Goal: Task Accomplishment & Management: Manage account settings

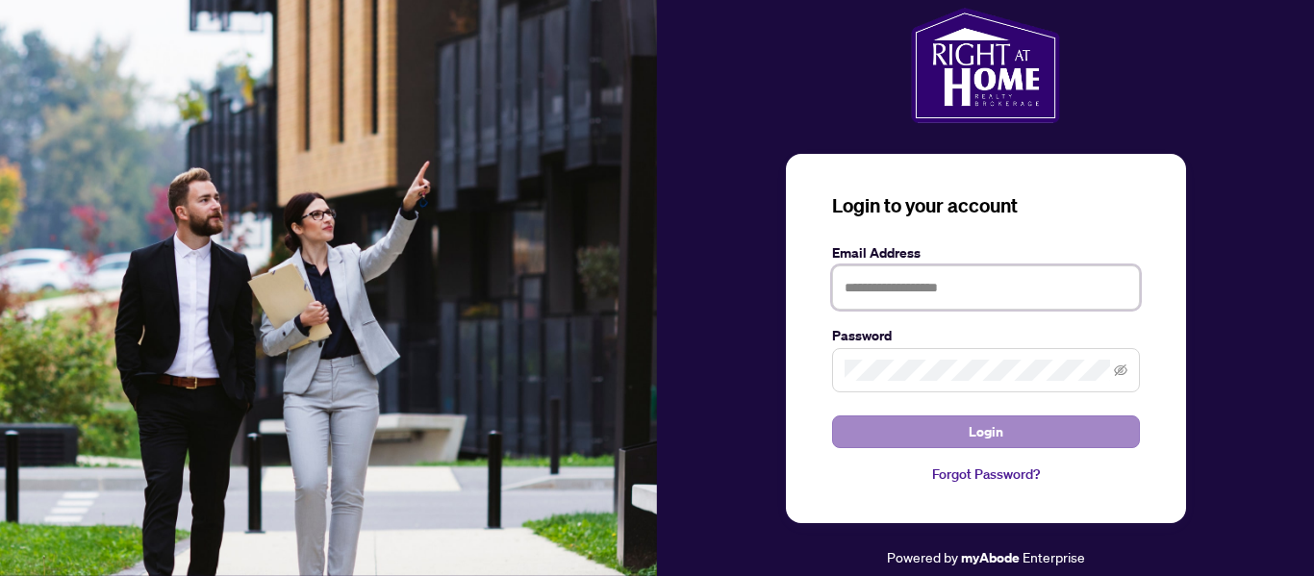
type input "**********"
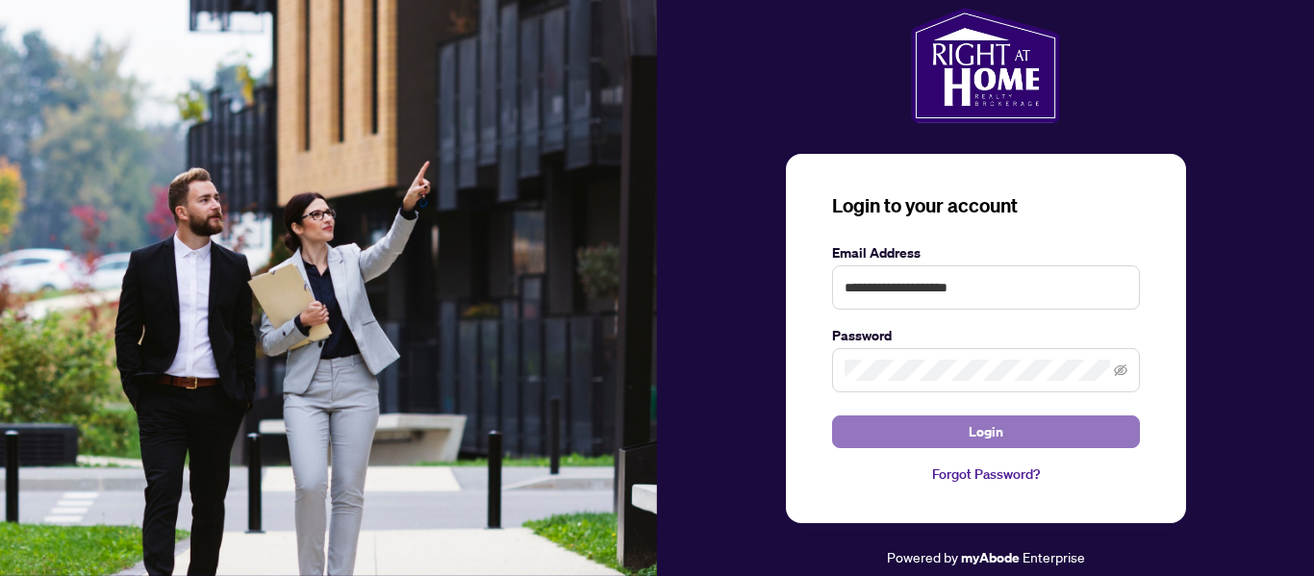
click at [992, 435] on span "Login" at bounding box center [985, 431] width 35 height 31
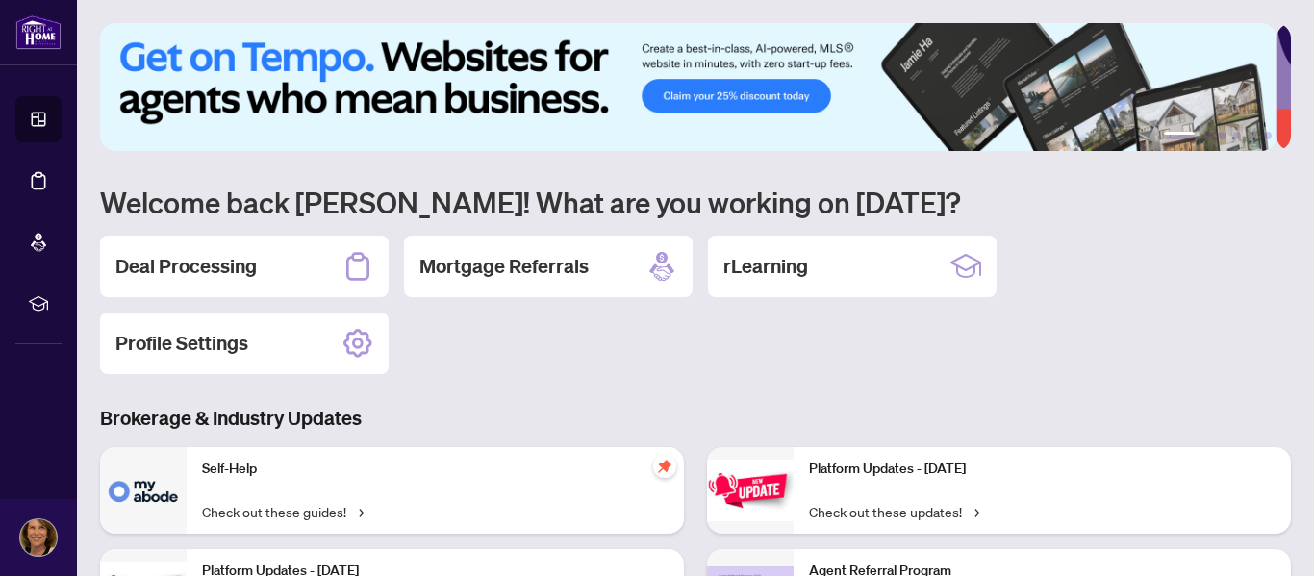
scroll to position [192, 0]
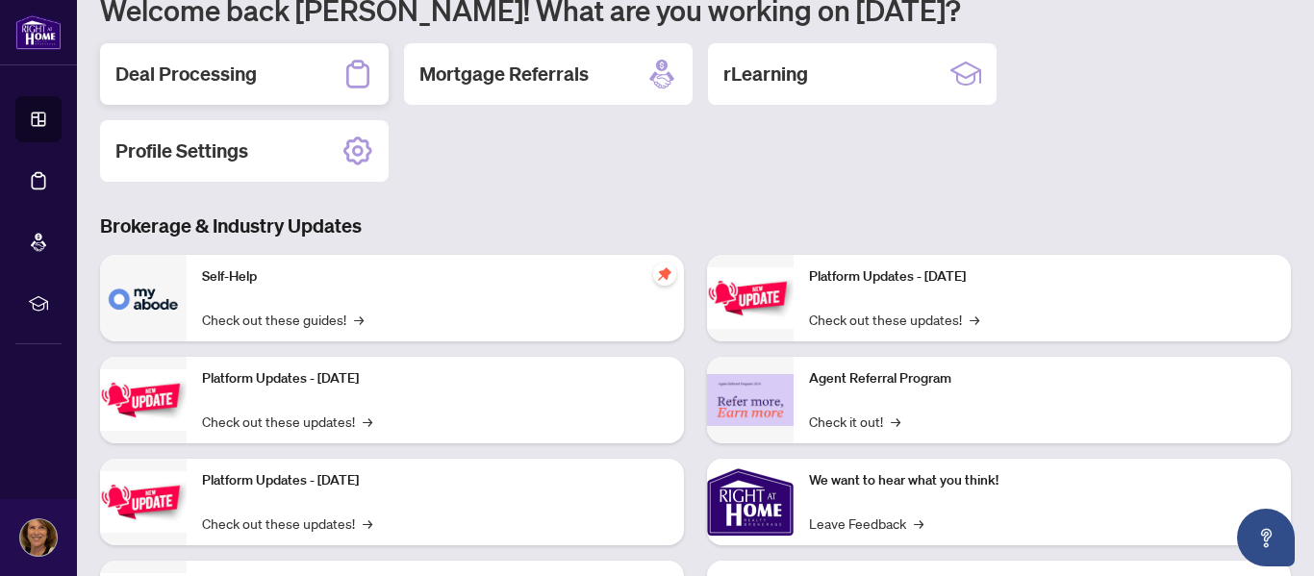
click at [239, 77] on h2 "Deal Processing" at bounding box center [185, 74] width 141 height 27
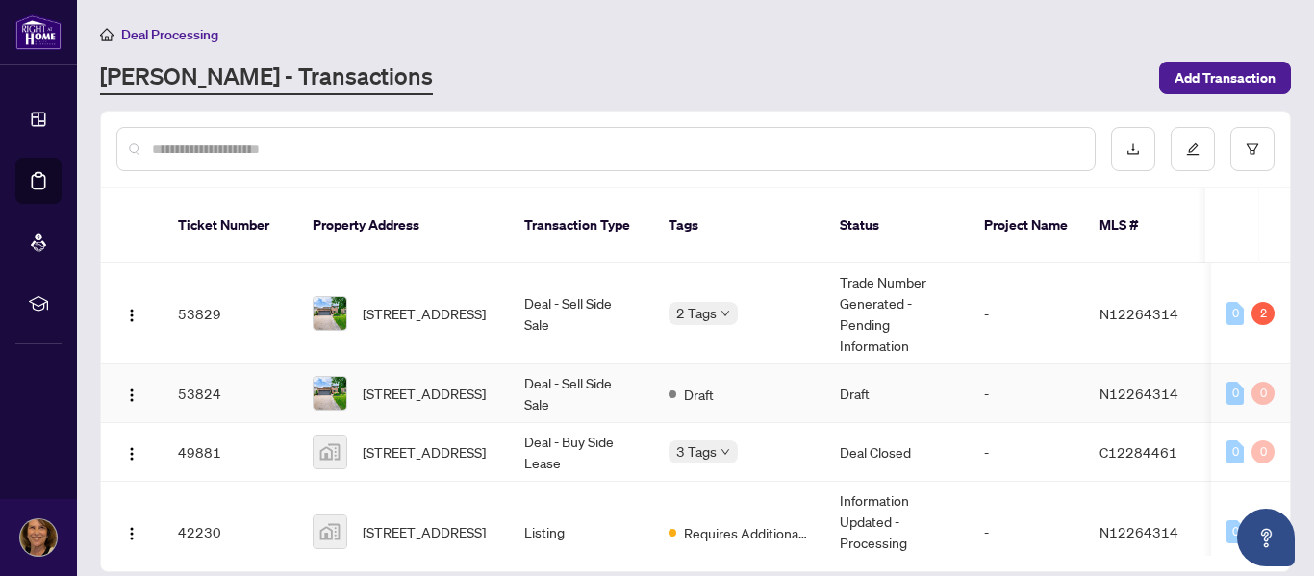
scroll to position [33, 0]
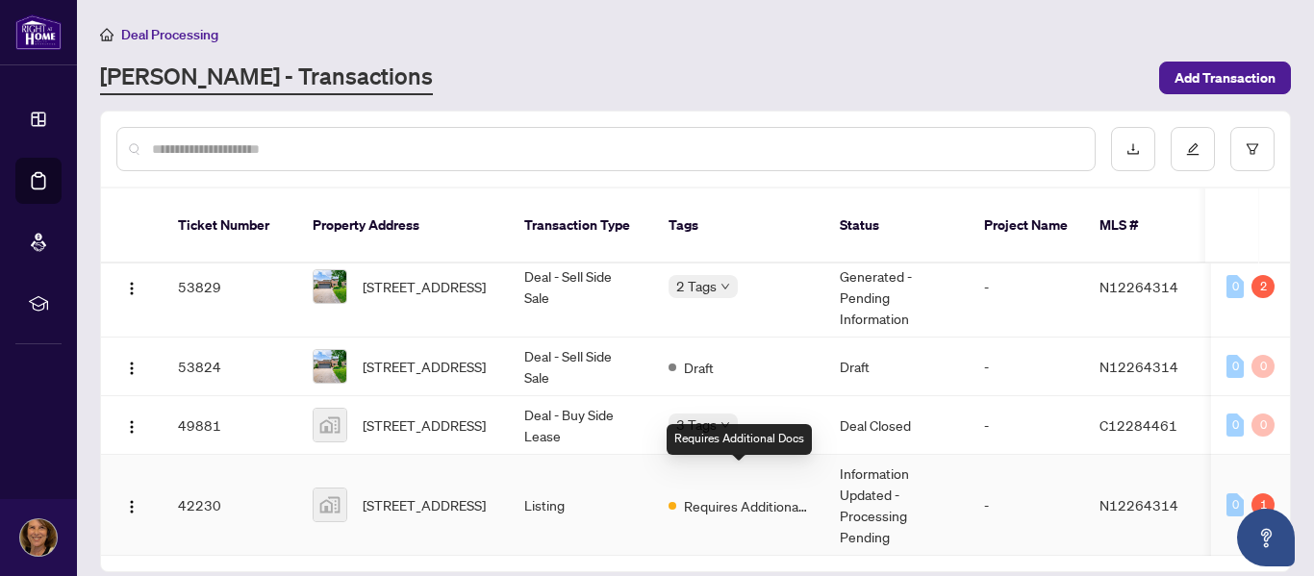
click at [705, 495] on span "Requires Additional Docs" at bounding box center [746, 505] width 125 height 21
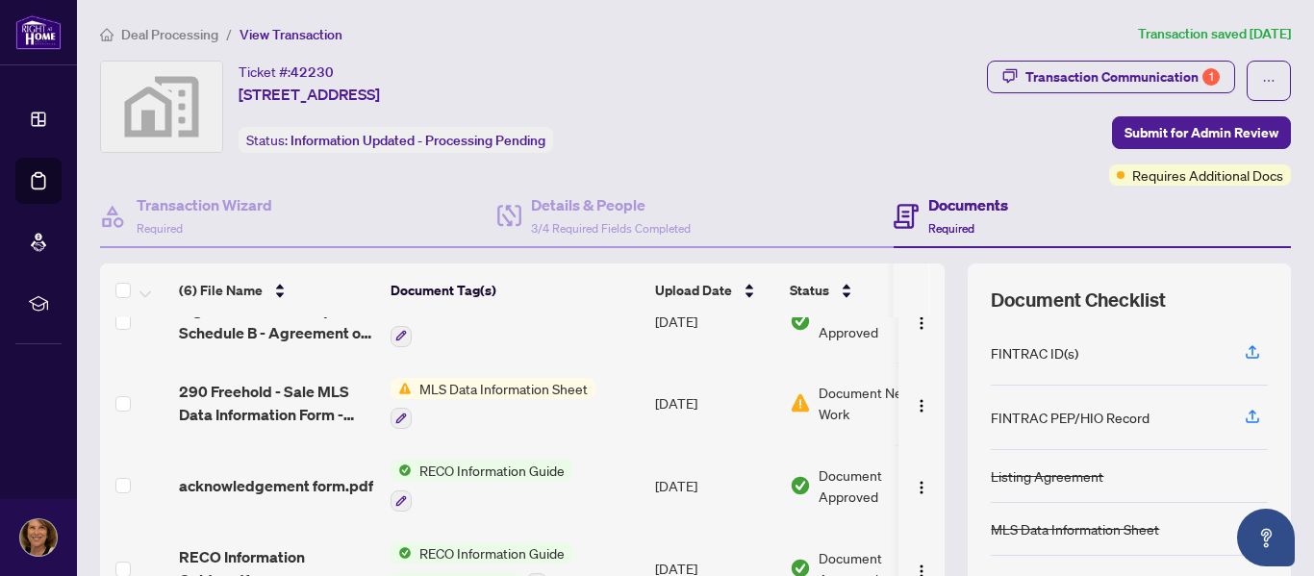
scroll to position [128, 0]
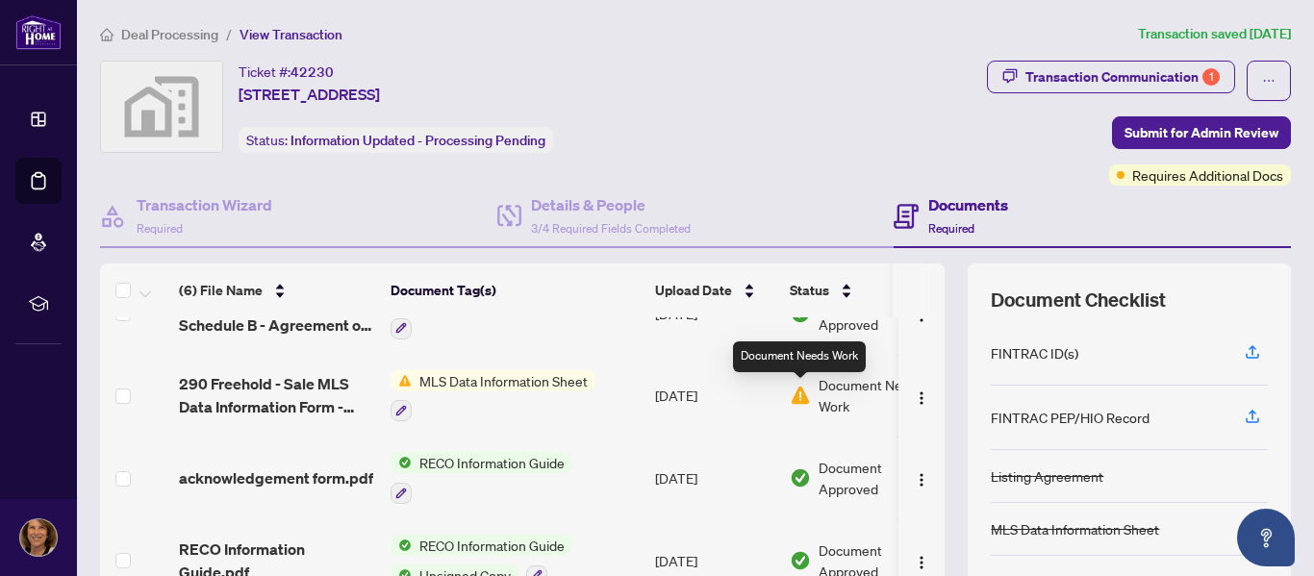
click at [791, 396] on img at bounding box center [800, 395] width 21 height 21
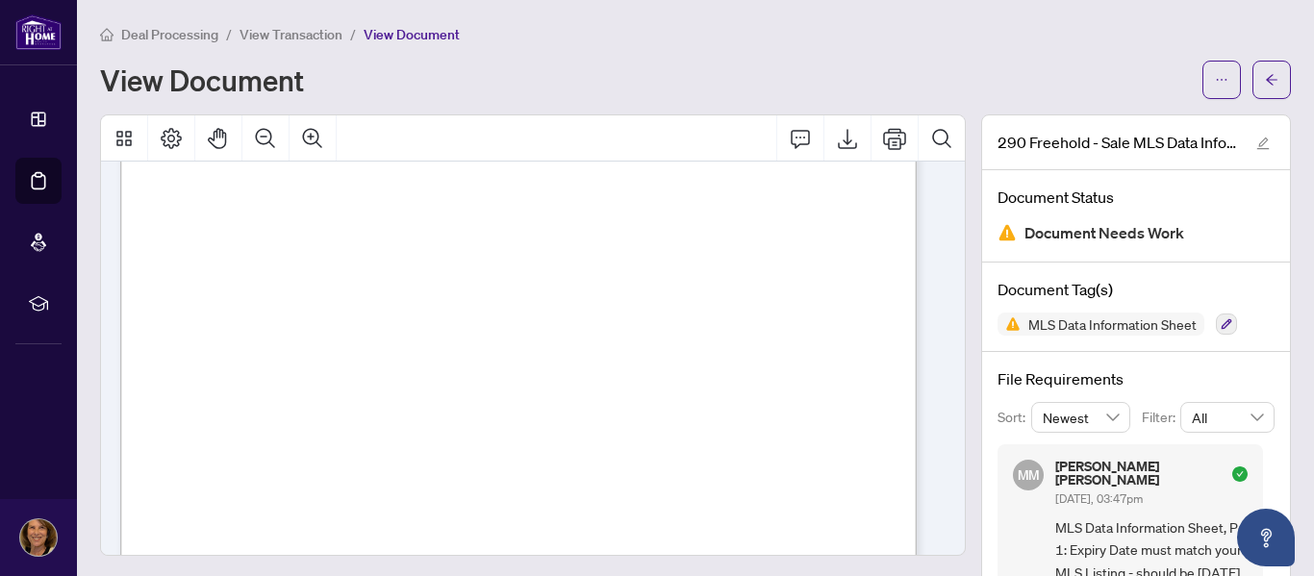
scroll to position [8802, 0]
click at [275, 461] on span "measurements. Listing agent/seller do not warrant the retrofit status of baseme…" at bounding box center [510, 462] width 649 height 13
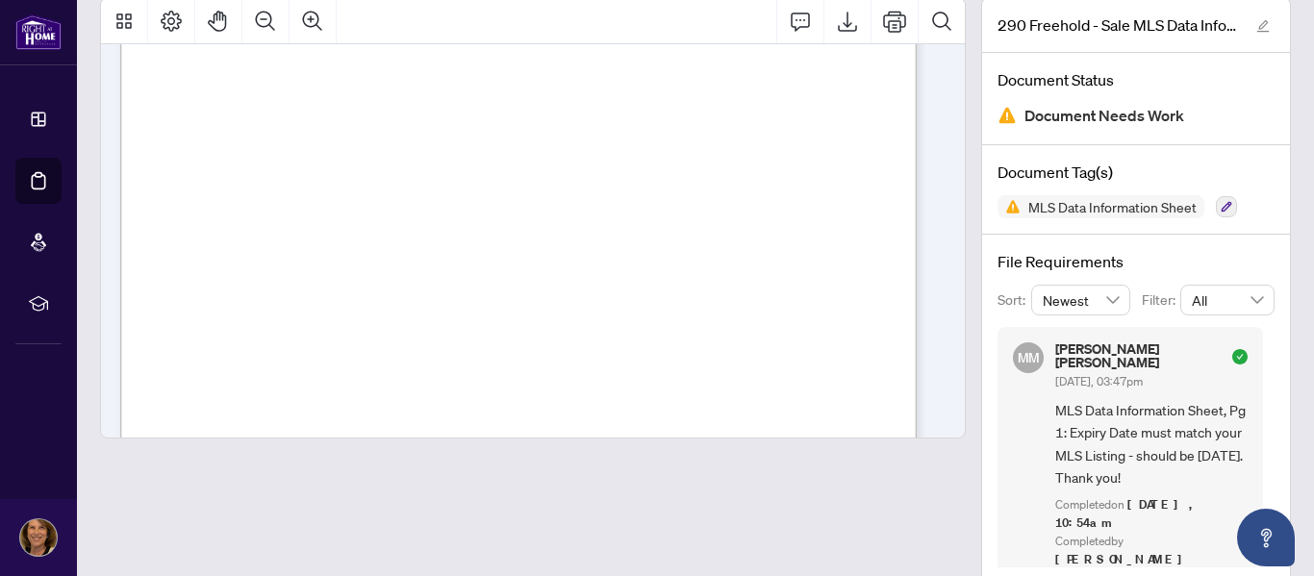
scroll to position [0, 0]
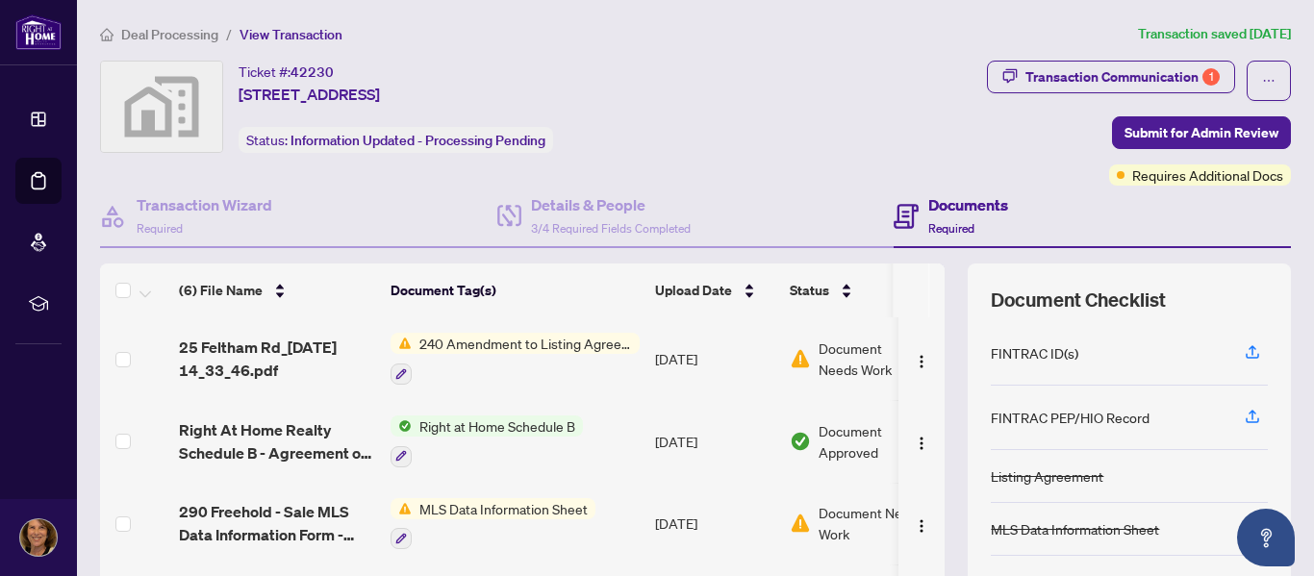
click at [501, 344] on span "240 Amendment to Listing Agreement - Authority to Offer for Sale Price Change/E…" at bounding box center [526, 343] width 228 height 21
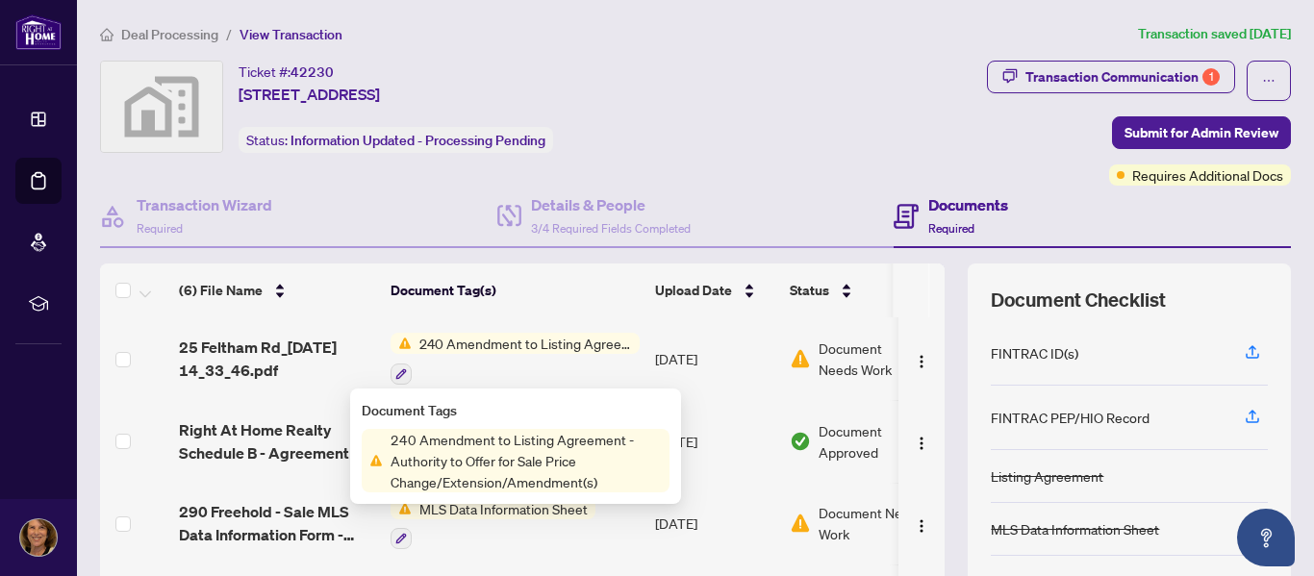
click at [502, 443] on span "240 Amendment to Listing Agreement - Authority to Offer for Sale Price Change/E…" at bounding box center [526, 460] width 287 height 63
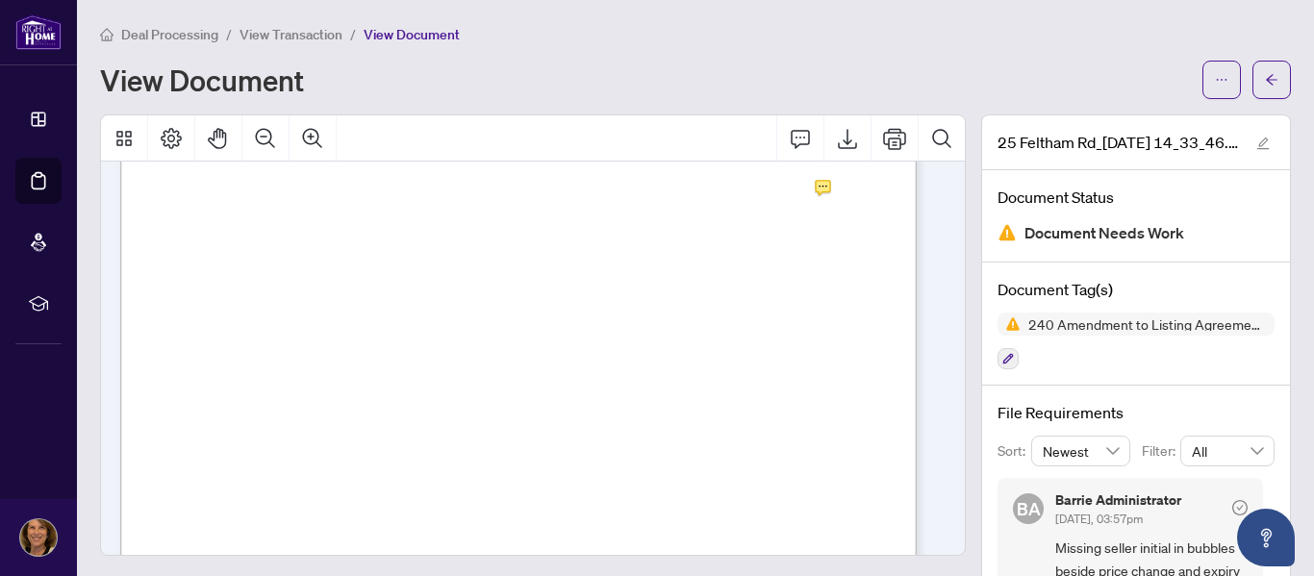
scroll to position [356, 0]
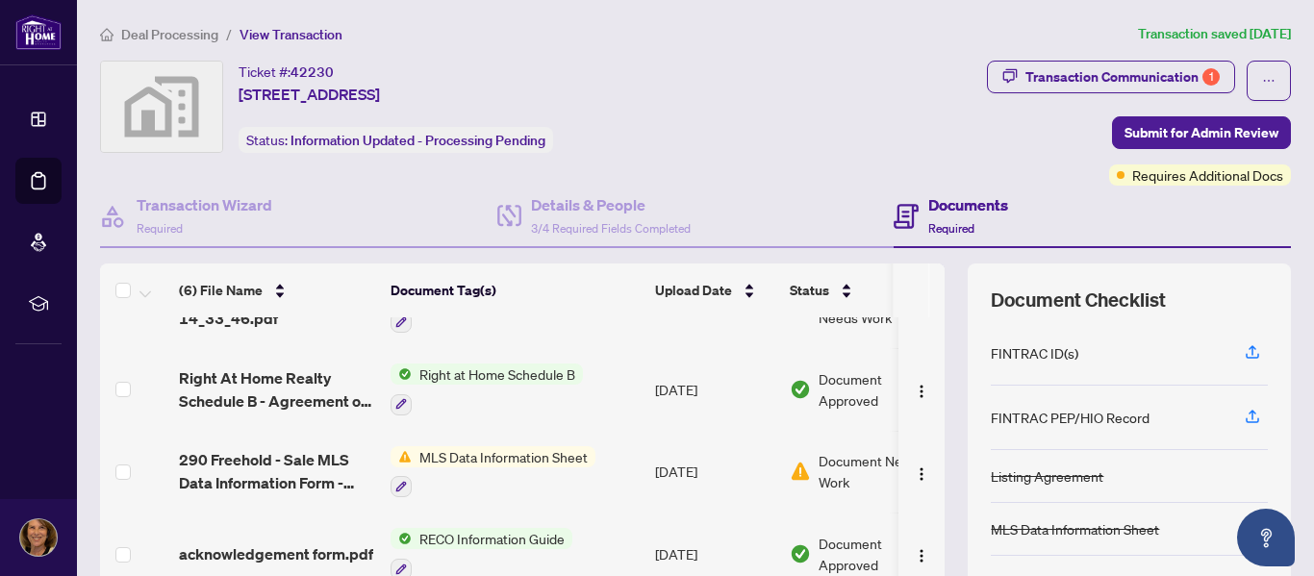
scroll to position [128, 0]
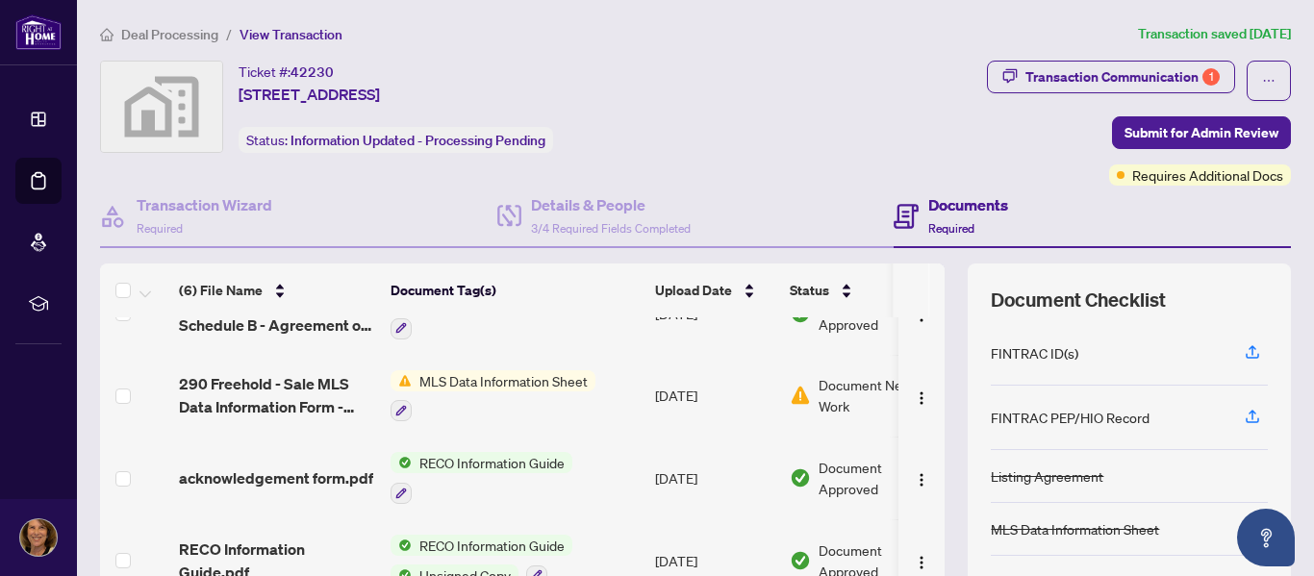
click at [838, 391] on span "Document Needs Work" at bounding box center [877, 395] width 119 height 42
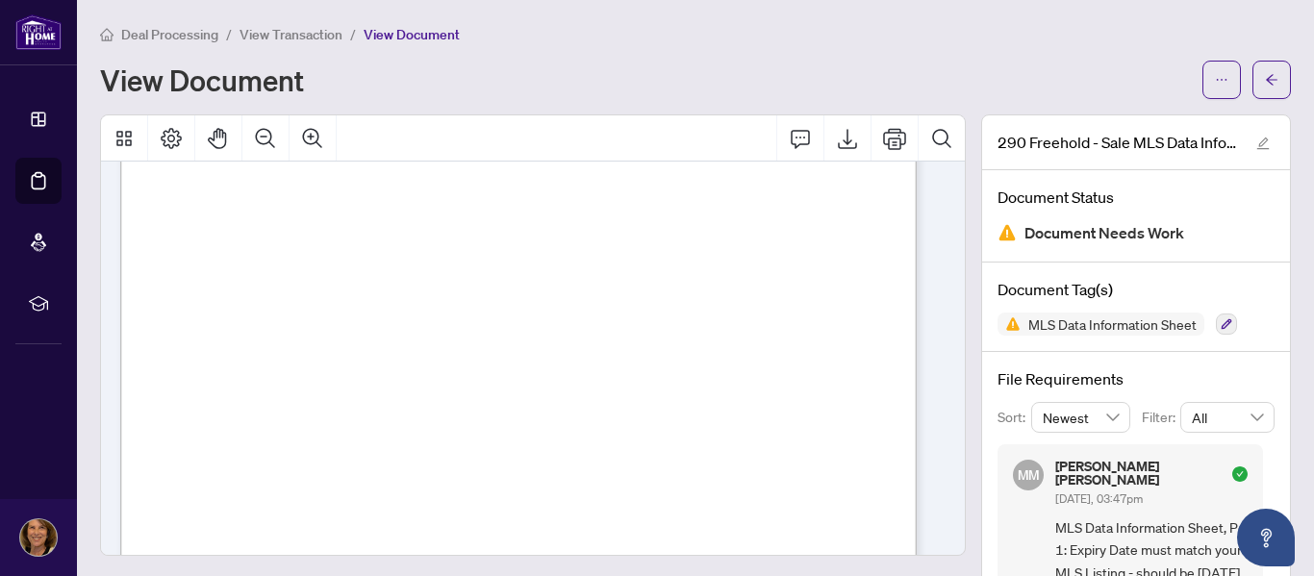
scroll to position [641, 0]
click at [199, 451] on span "09" at bounding box center [193, 449] width 13 height 13
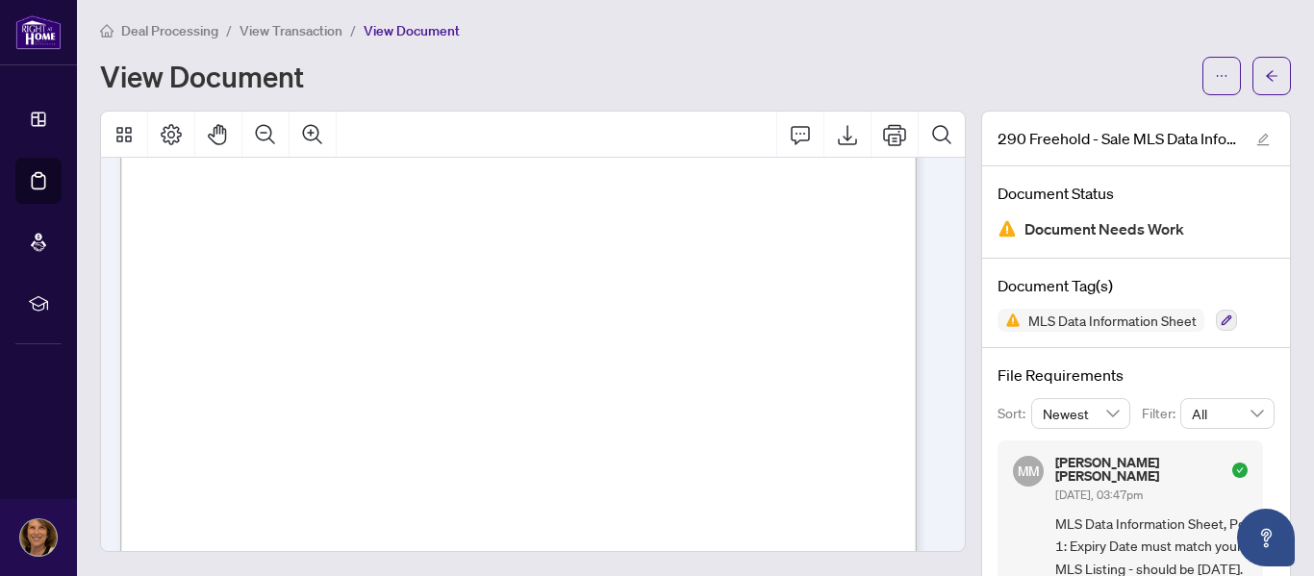
scroll to position [0, 0]
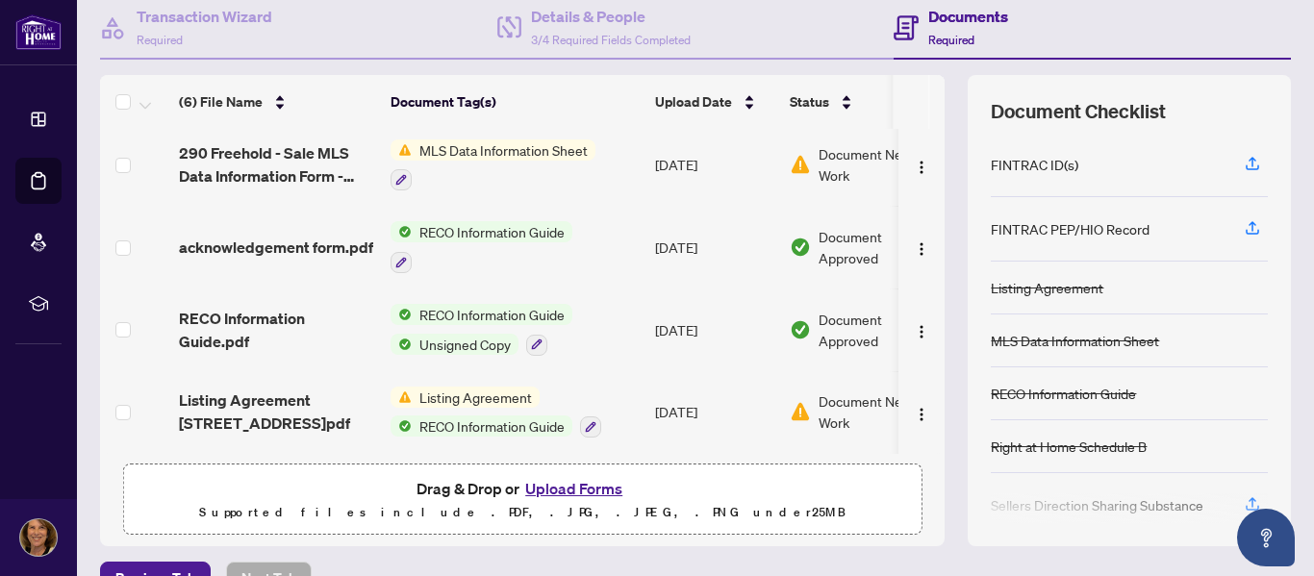
scroll to position [192, 0]
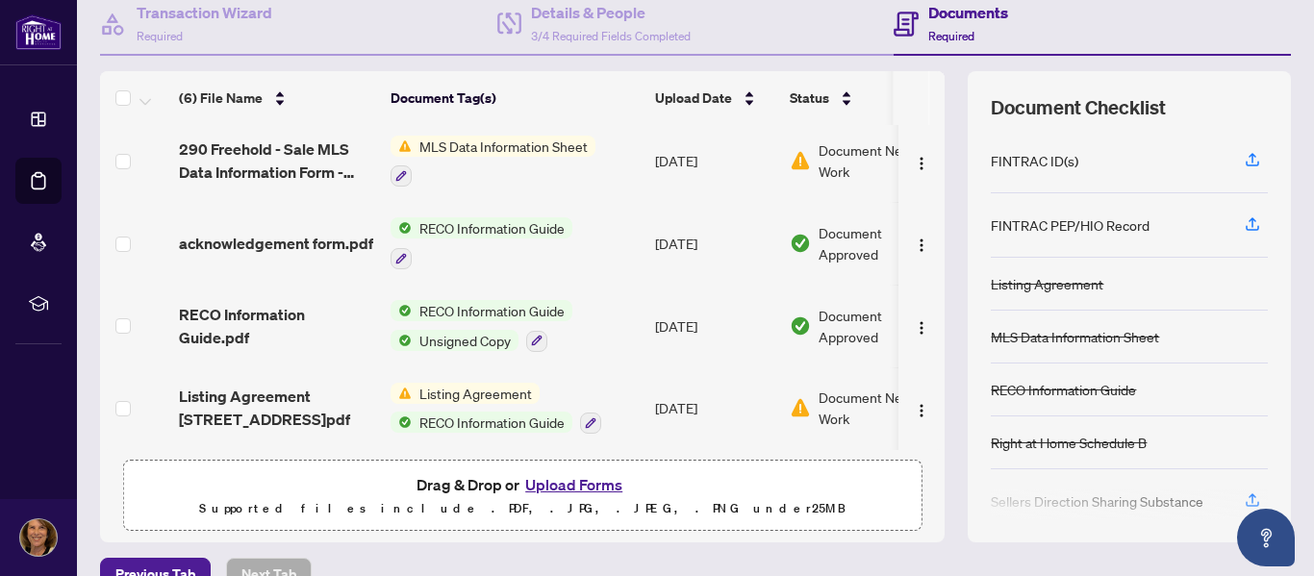
click at [828, 397] on span "Document Needs Work" at bounding box center [877, 408] width 119 height 42
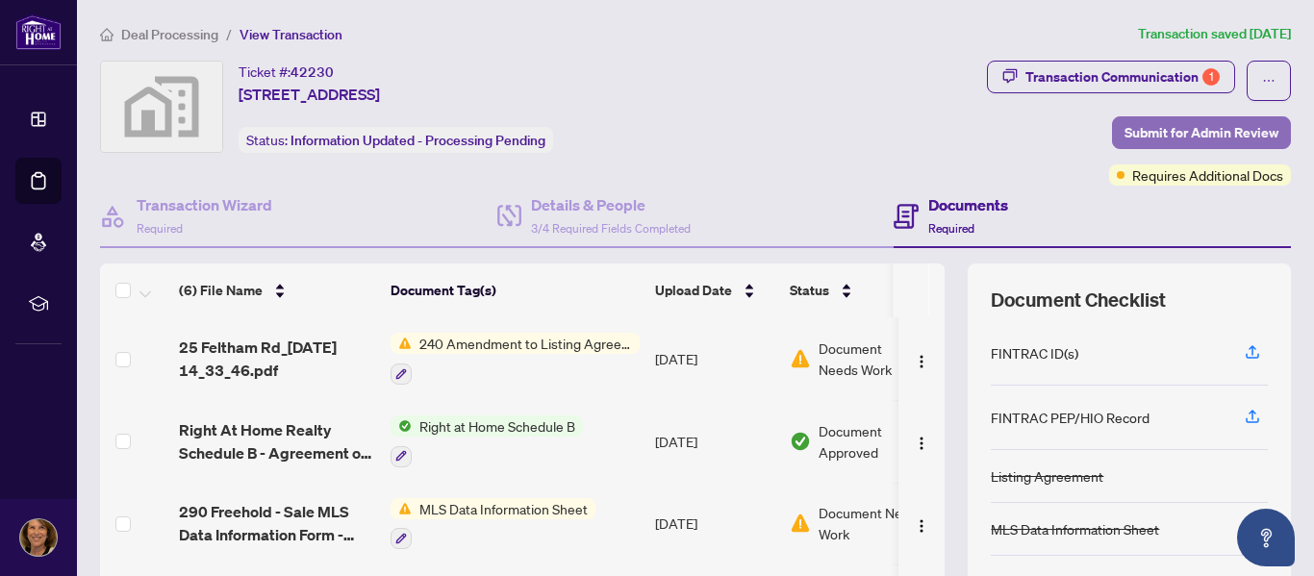
click at [1173, 131] on span "Submit for Admin Review" at bounding box center [1201, 132] width 154 height 31
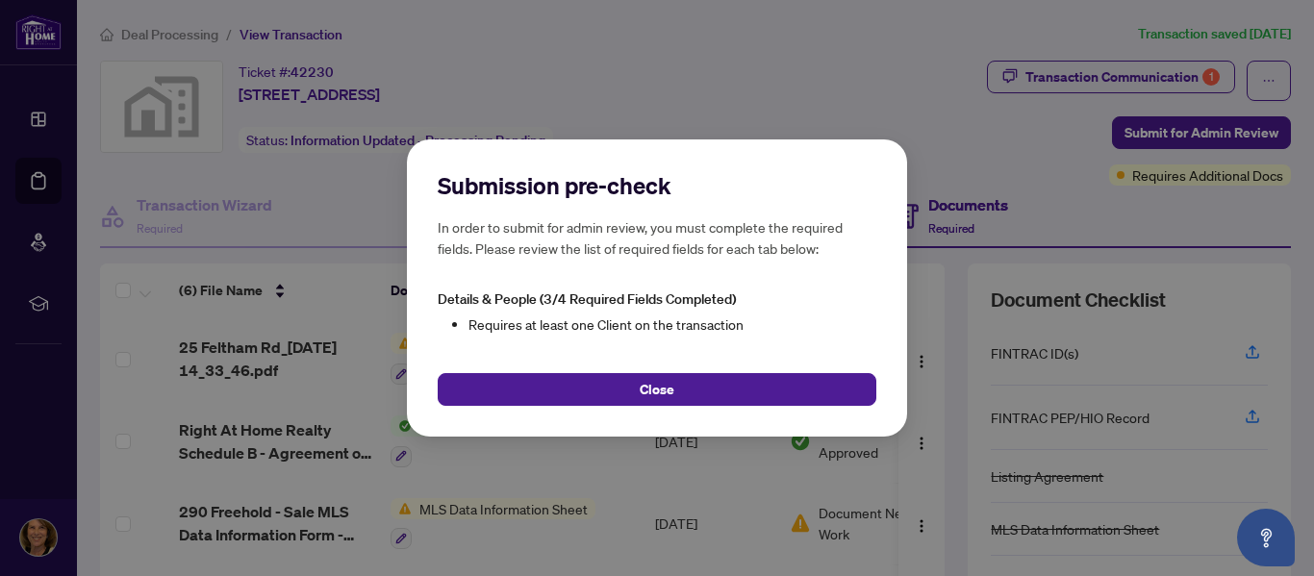
click at [974, 125] on div "Submission pre-check In order to submit for admin review, you must complete the…" at bounding box center [657, 288] width 1314 height 576
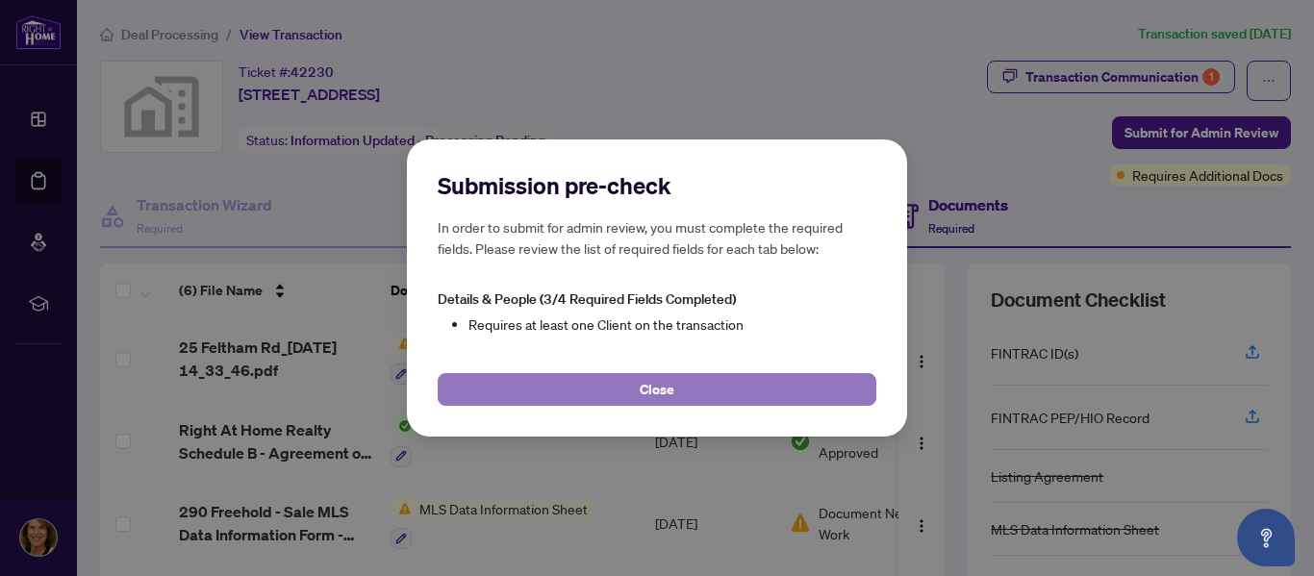
click at [727, 381] on button "Close" at bounding box center [657, 389] width 439 height 33
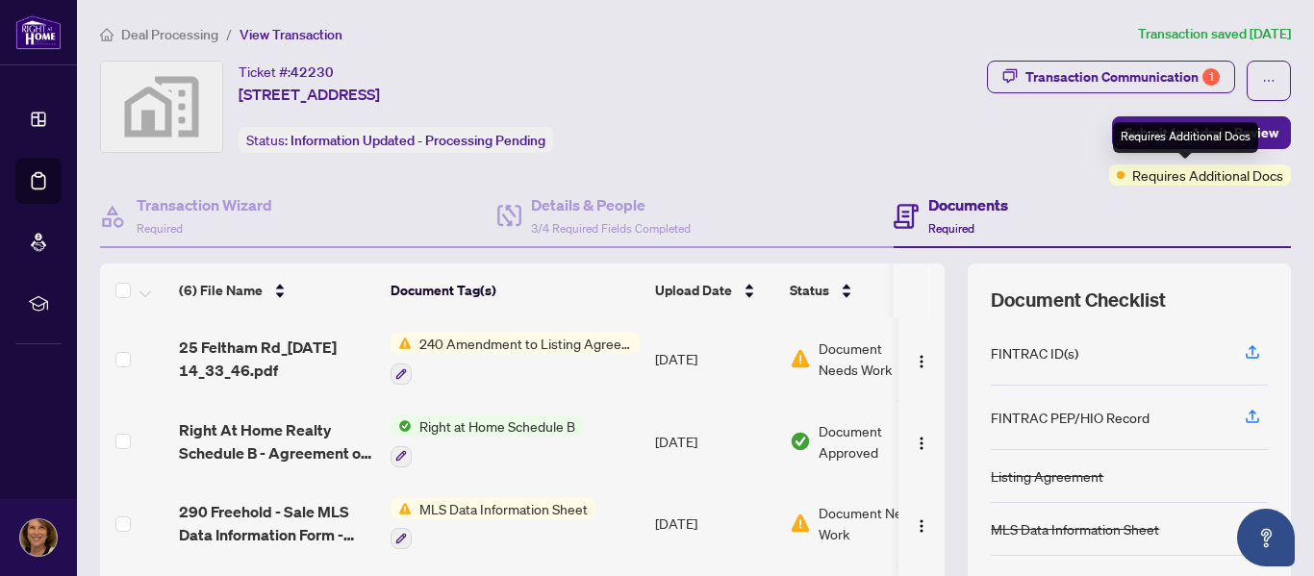
click at [1116, 175] on div "Requires Additional Docs" at bounding box center [1200, 174] width 182 height 21
click at [967, 202] on h4 "Documents" at bounding box center [968, 204] width 80 height 23
click at [956, 227] on span "Required" at bounding box center [951, 228] width 46 height 14
click at [1243, 350] on icon "button" at bounding box center [1251, 351] width 17 height 17
click at [969, 207] on h4 "Documents" at bounding box center [968, 204] width 80 height 23
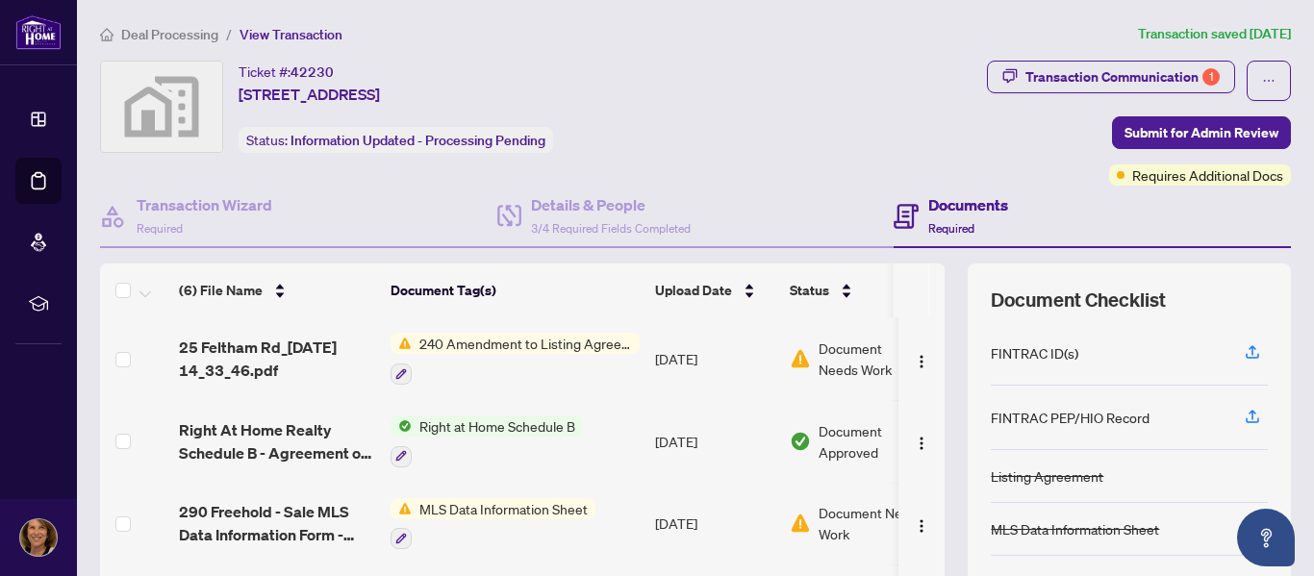
click at [959, 232] on span "Required" at bounding box center [951, 228] width 46 height 14
click at [893, 214] on icon at bounding box center [905, 216] width 25 height 25
click at [940, 201] on h4 "Documents" at bounding box center [968, 204] width 80 height 23
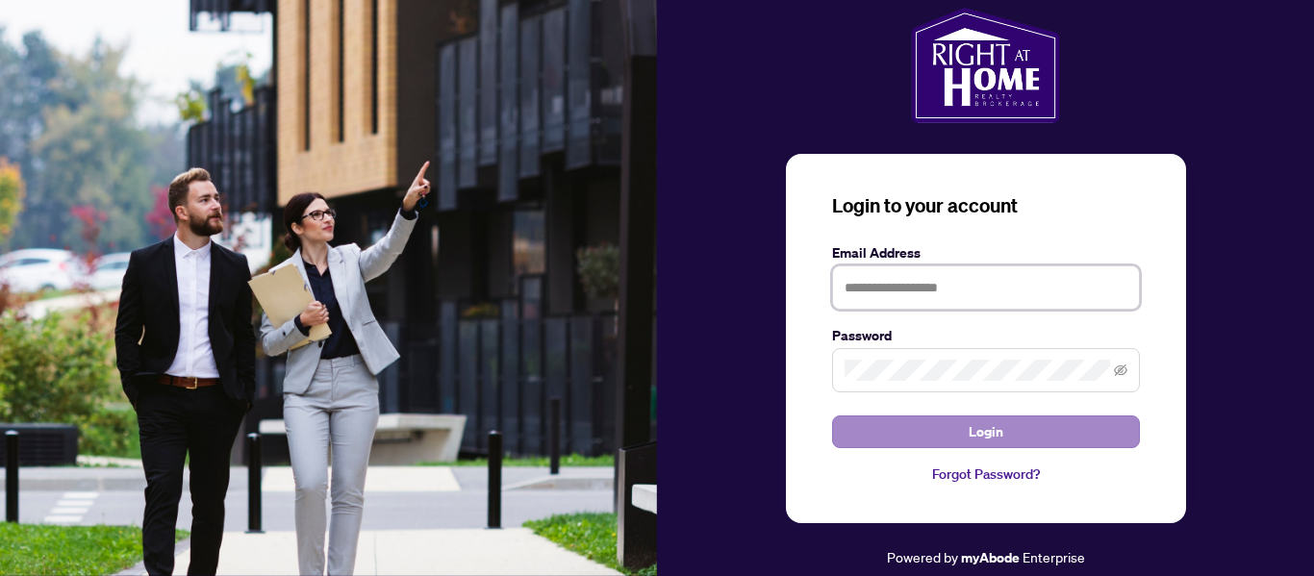
type input "**********"
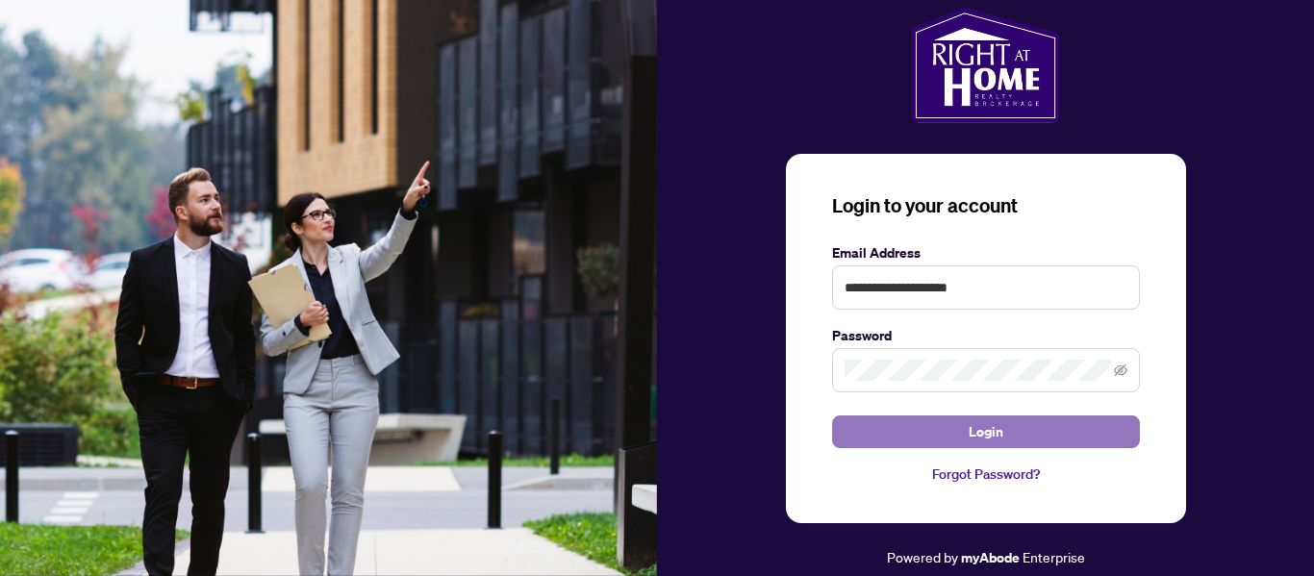
click at [1001, 422] on span "Login" at bounding box center [985, 431] width 35 height 31
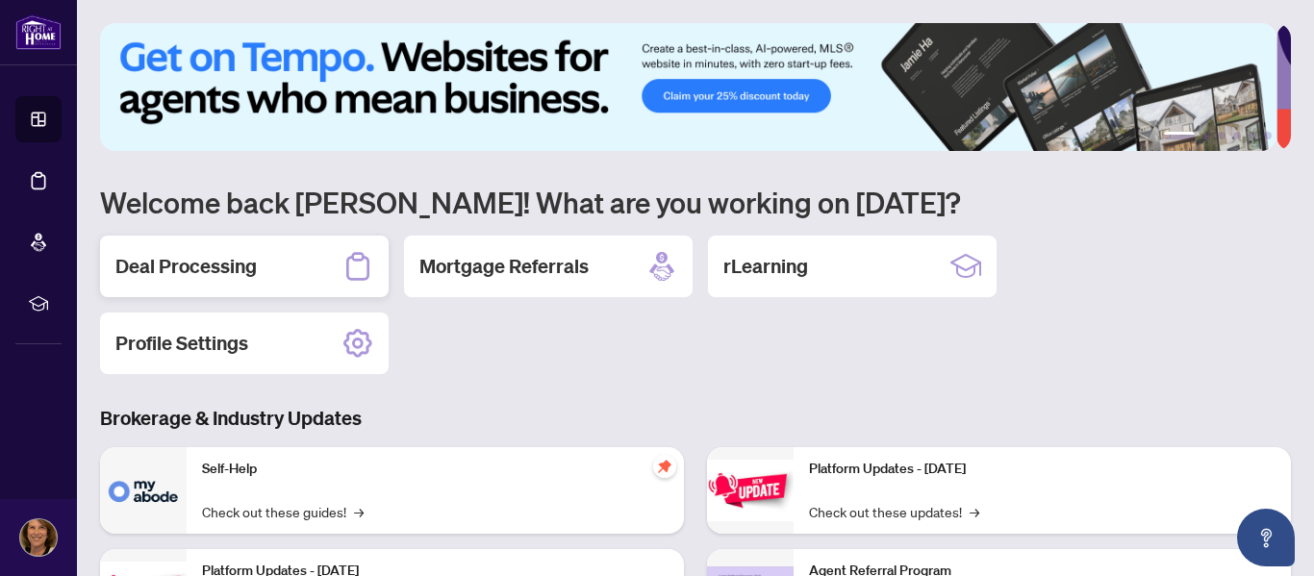
click at [163, 266] on h2 "Deal Processing" at bounding box center [185, 266] width 141 height 27
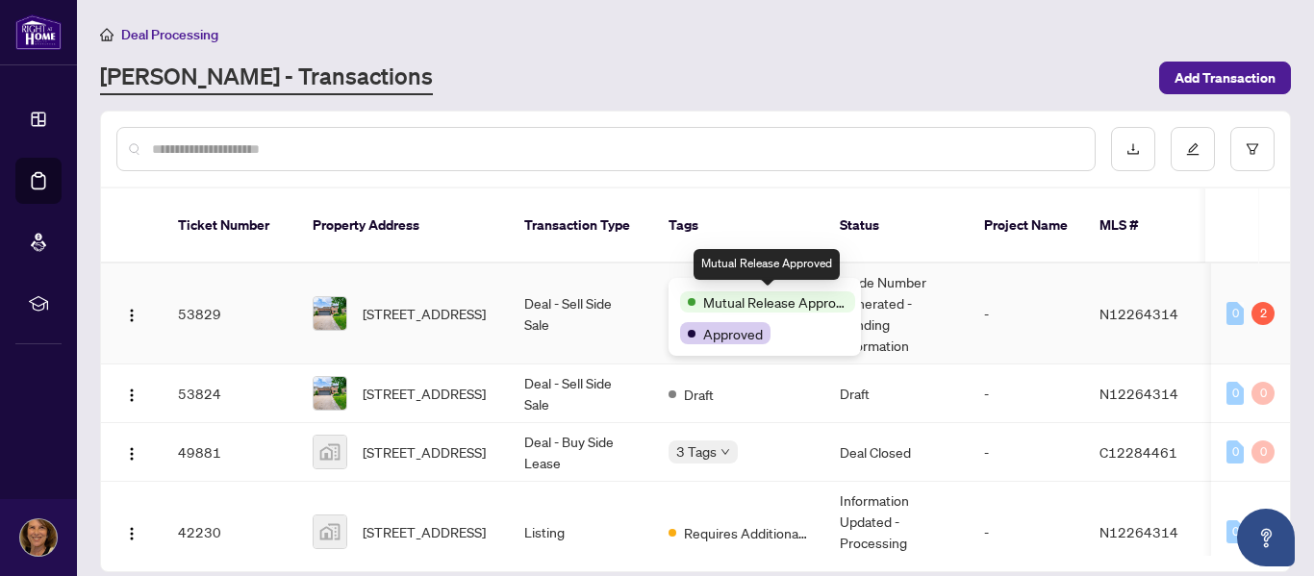
click at [701, 294] on div "Mutual Release Approved" at bounding box center [767, 301] width 175 height 21
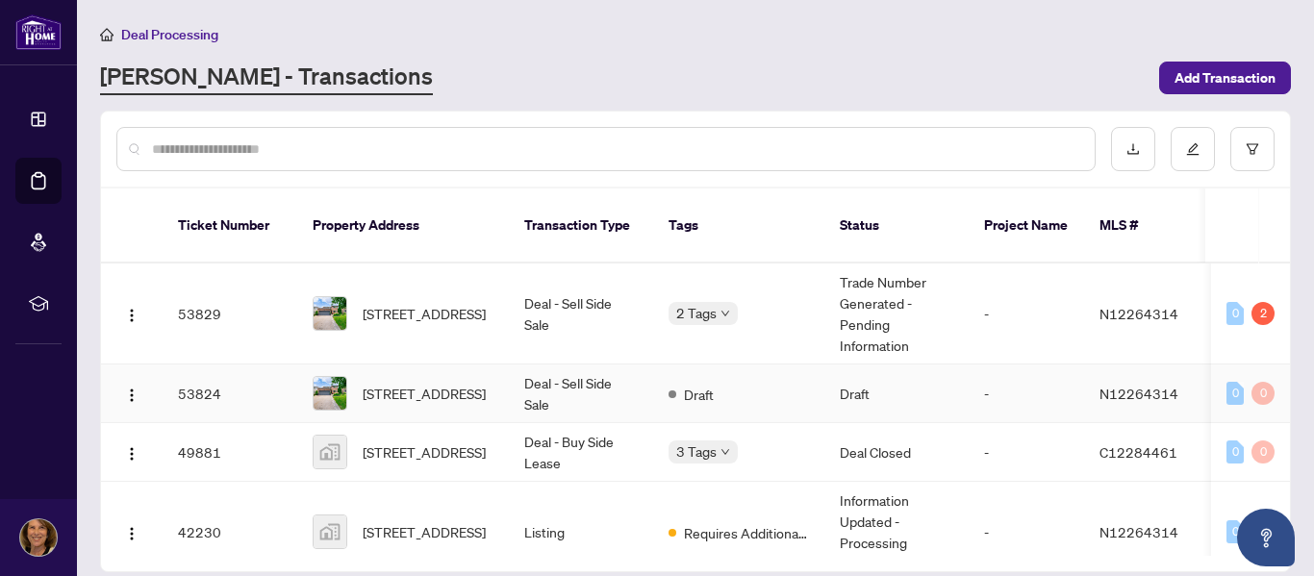
scroll to position [33, 0]
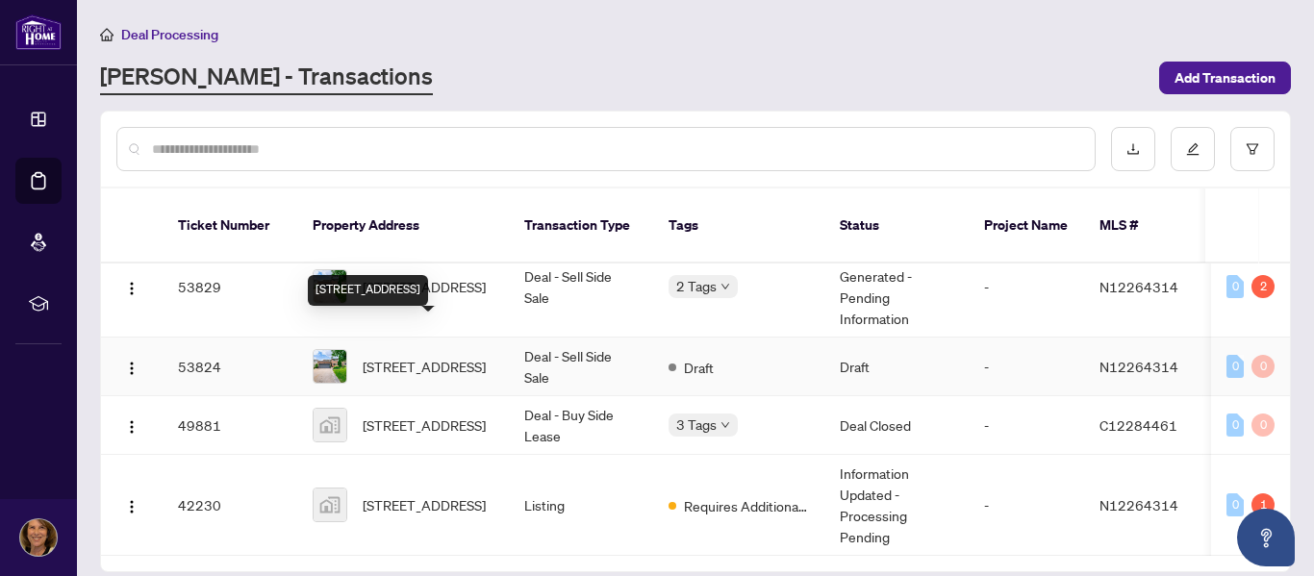
click at [388, 356] on span "[STREET_ADDRESS]" at bounding box center [424, 366] width 123 height 21
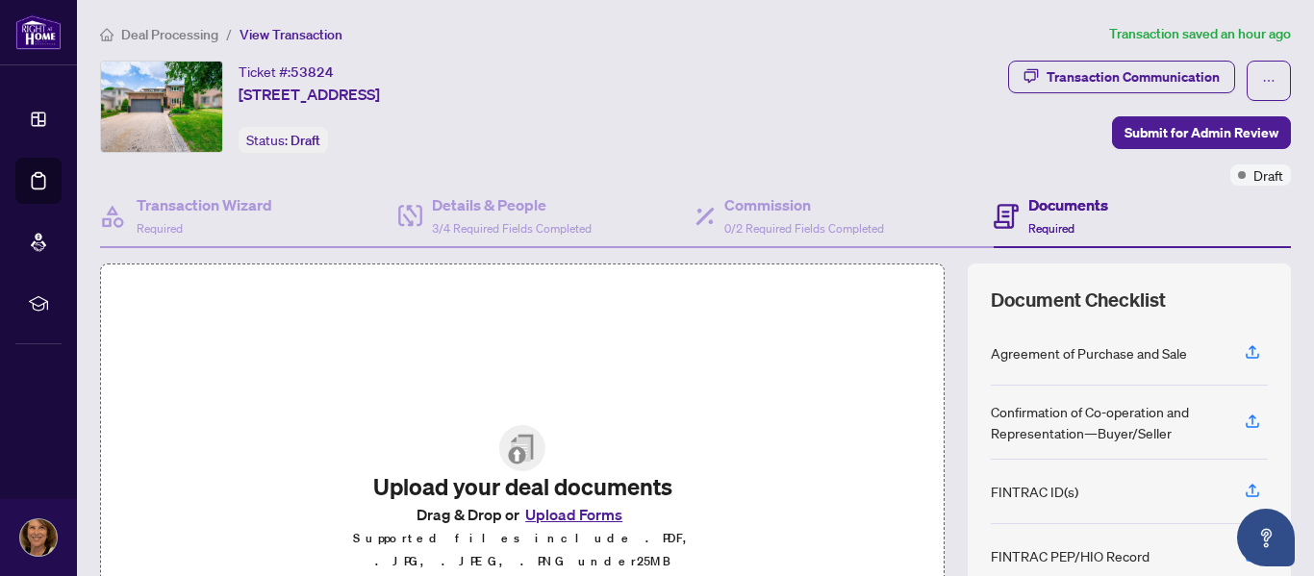
click at [1059, 202] on h4 "Documents" at bounding box center [1068, 204] width 80 height 23
click at [1050, 226] on span "Required" at bounding box center [1051, 228] width 46 height 14
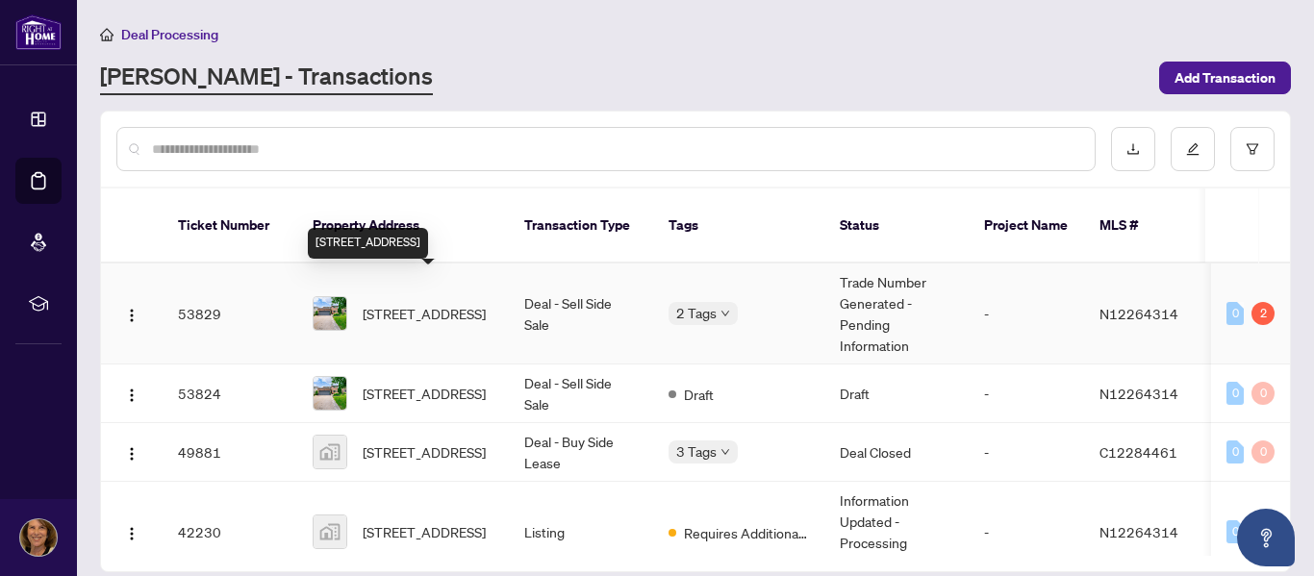
click at [400, 303] on span "[STREET_ADDRESS]" at bounding box center [424, 313] width 123 height 21
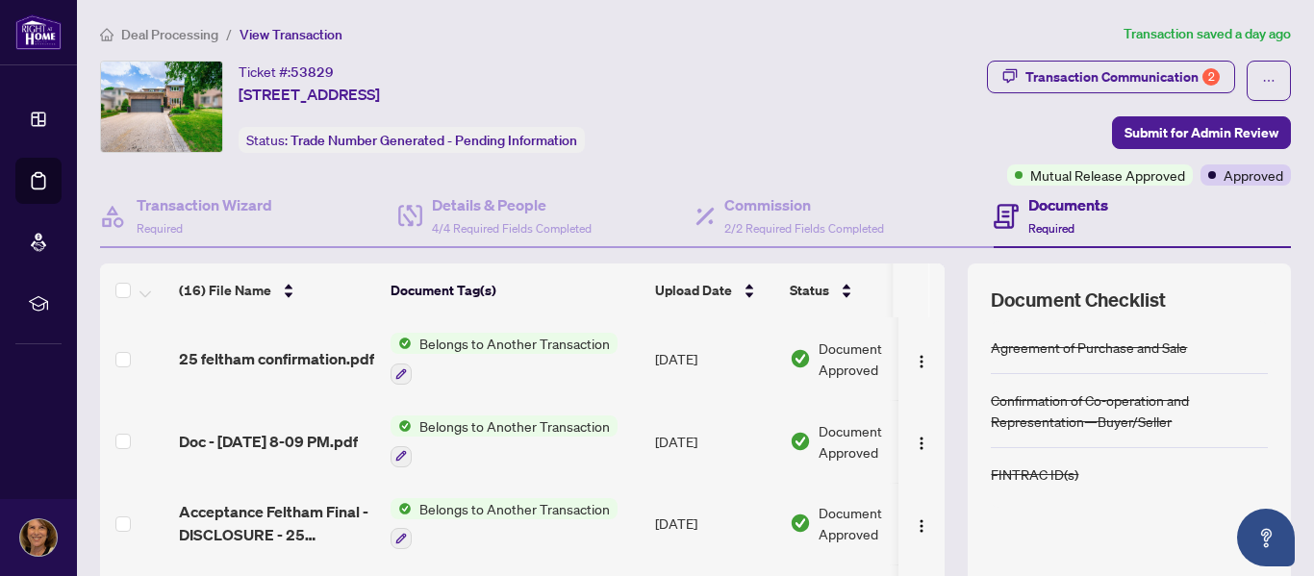
click at [535, 345] on span "Belongs to Another Transaction" at bounding box center [515, 343] width 206 height 21
click at [310, 354] on span "25 feltham confirmation.pdf" at bounding box center [276, 358] width 195 height 23
click at [310, 430] on span "Doc - [DATE] 8-09 PM.pdf" at bounding box center [268, 441] width 179 height 23
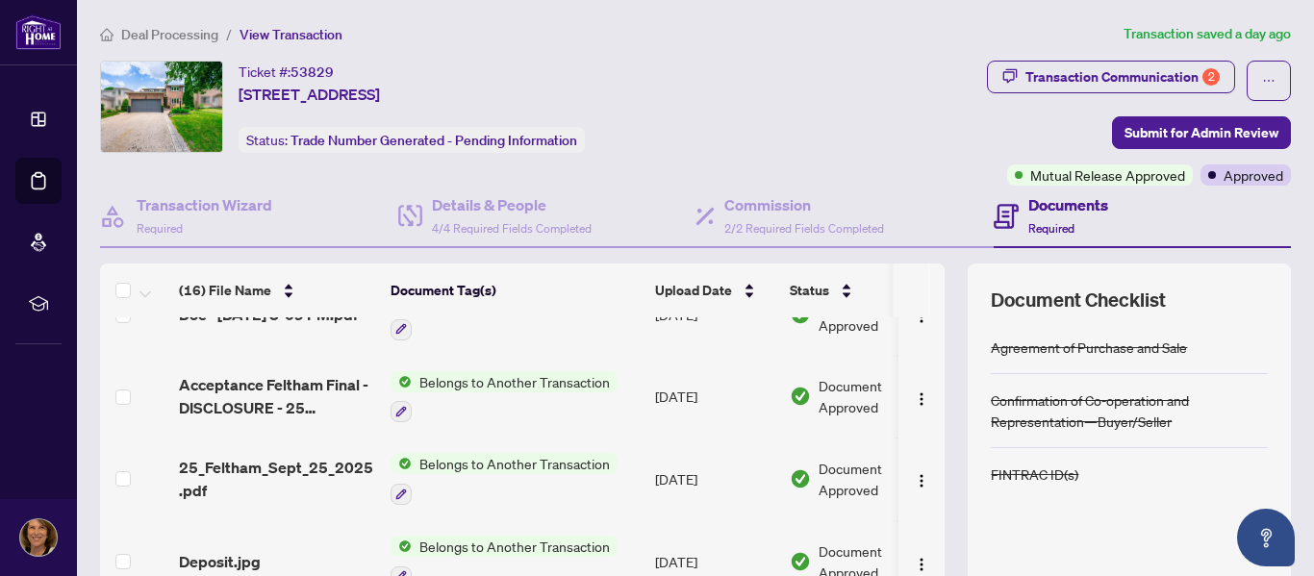
scroll to position [128, 0]
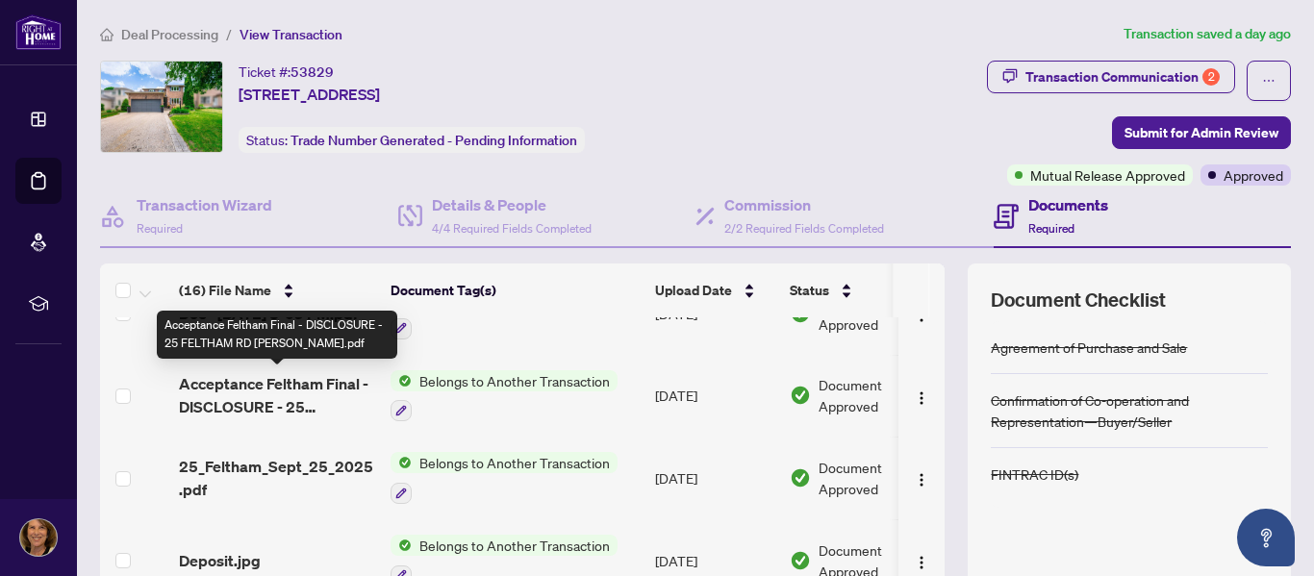
click at [267, 388] on span "Acceptance Feltham Final - DISCLOSURE - 25 FELTHAM RD [PERSON_NAME].pdf" at bounding box center [277, 395] width 196 height 46
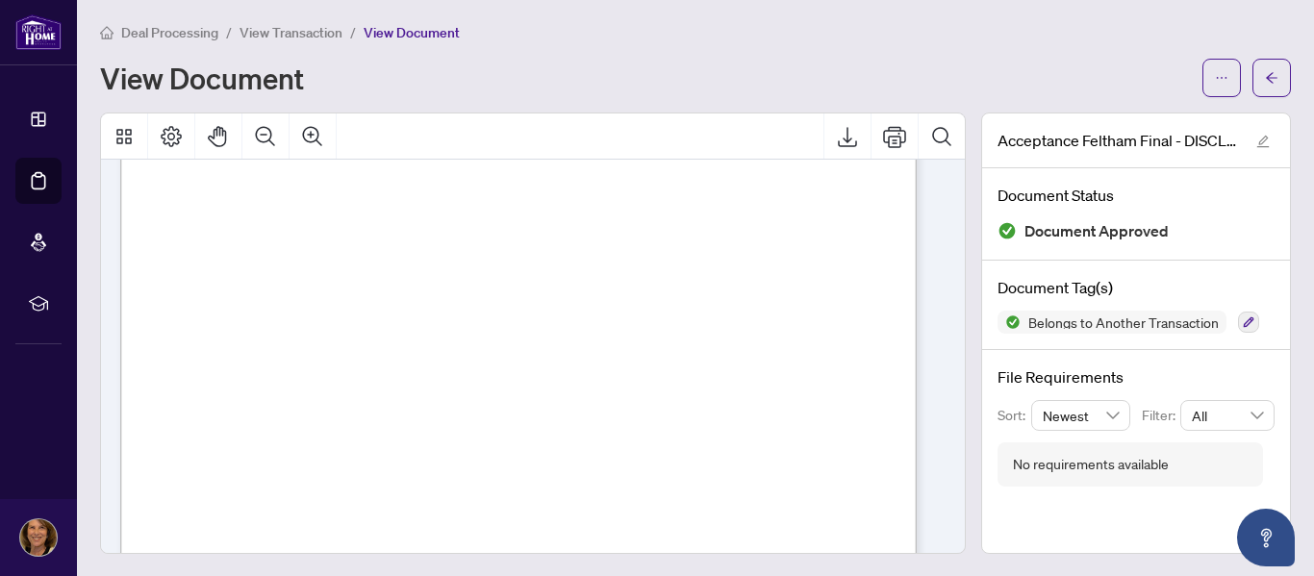
scroll to position [2789, 0]
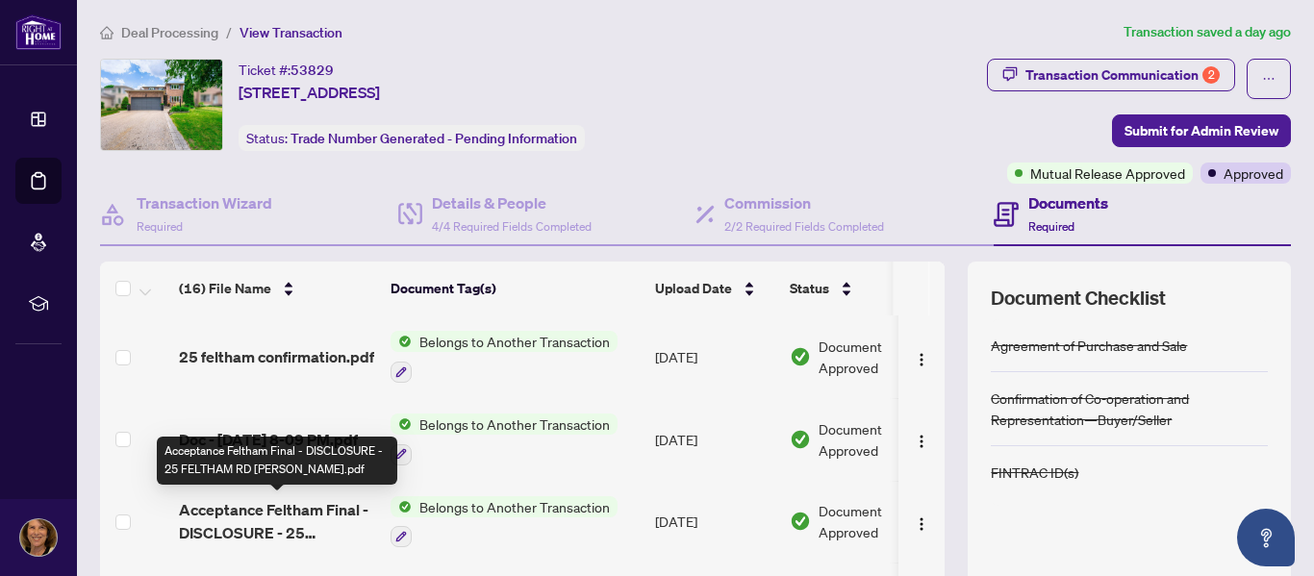
click at [331, 510] on span "Acceptance Feltham Final - DISCLOSURE - 25 FELTHAM RD [PERSON_NAME].pdf" at bounding box center [277, 521] width 196 height 46
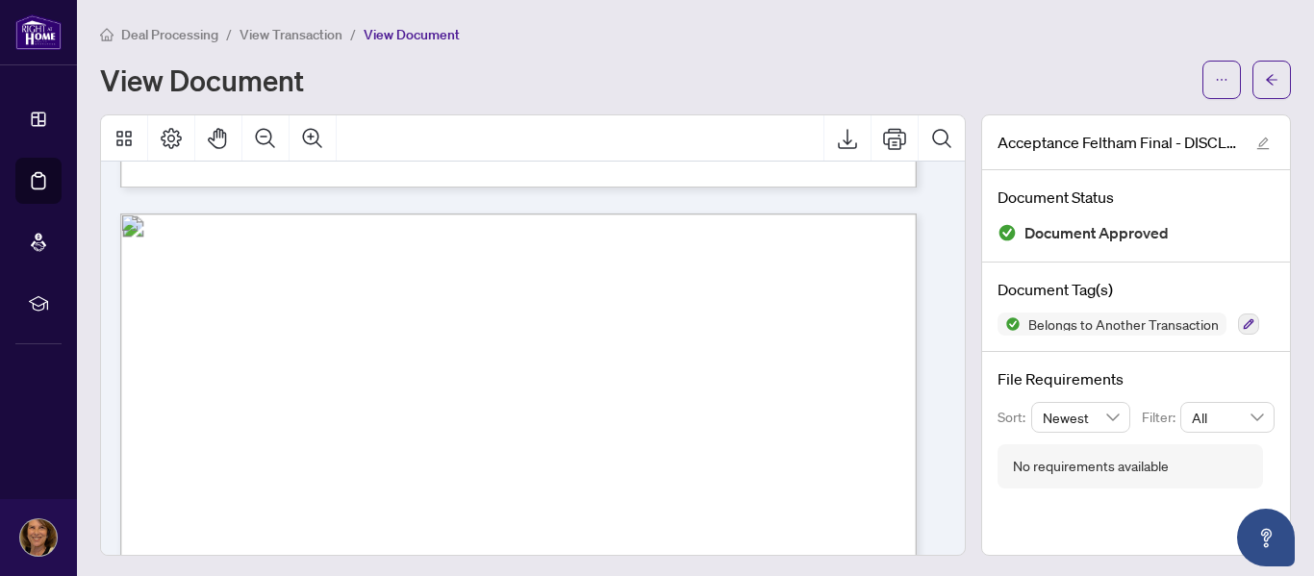
scroll to position [1892, 0]
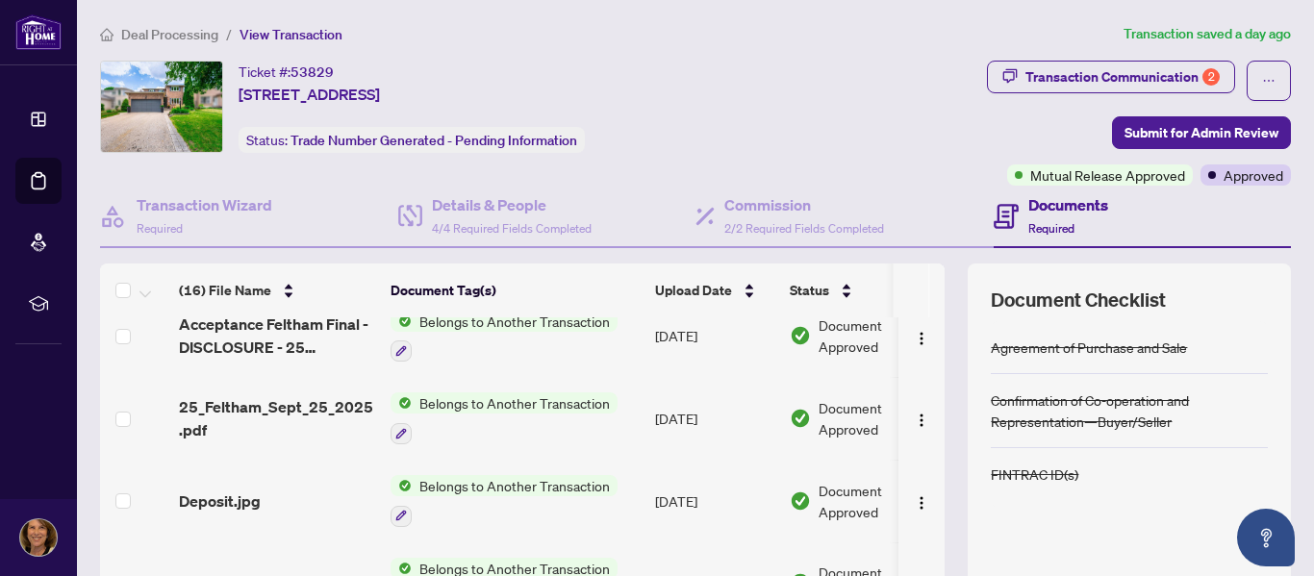
scroll to position [192, 0]
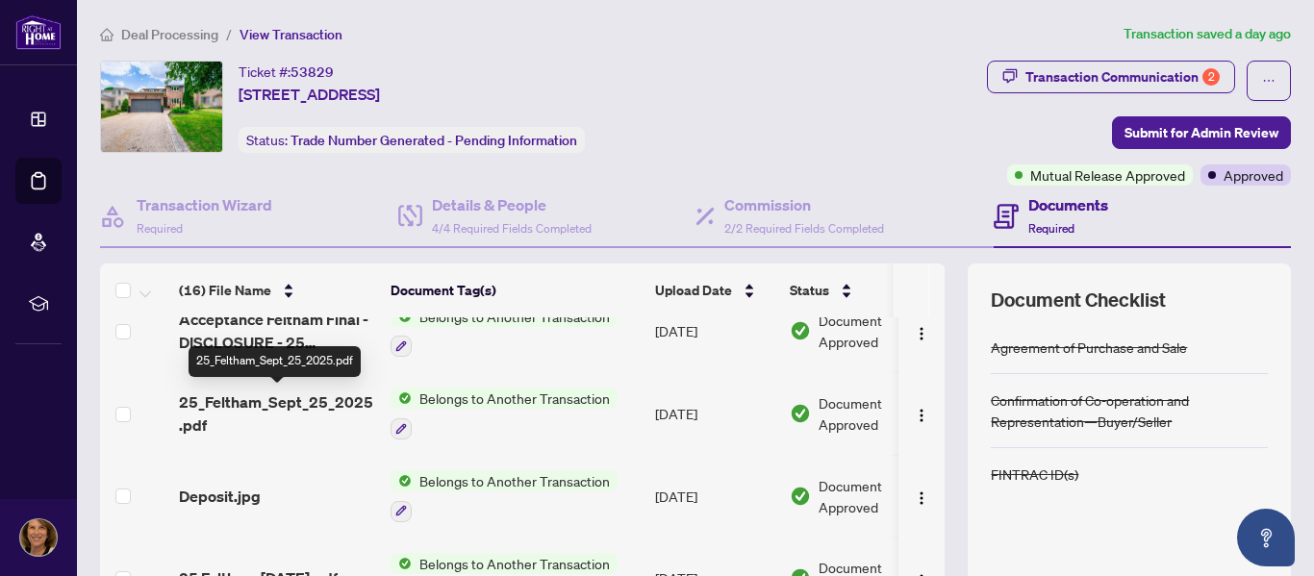
click at [350, 403] on span "25_Feltham_Sept_25_2025.pdf" at bounding box center [277, 413] width 196 height 46
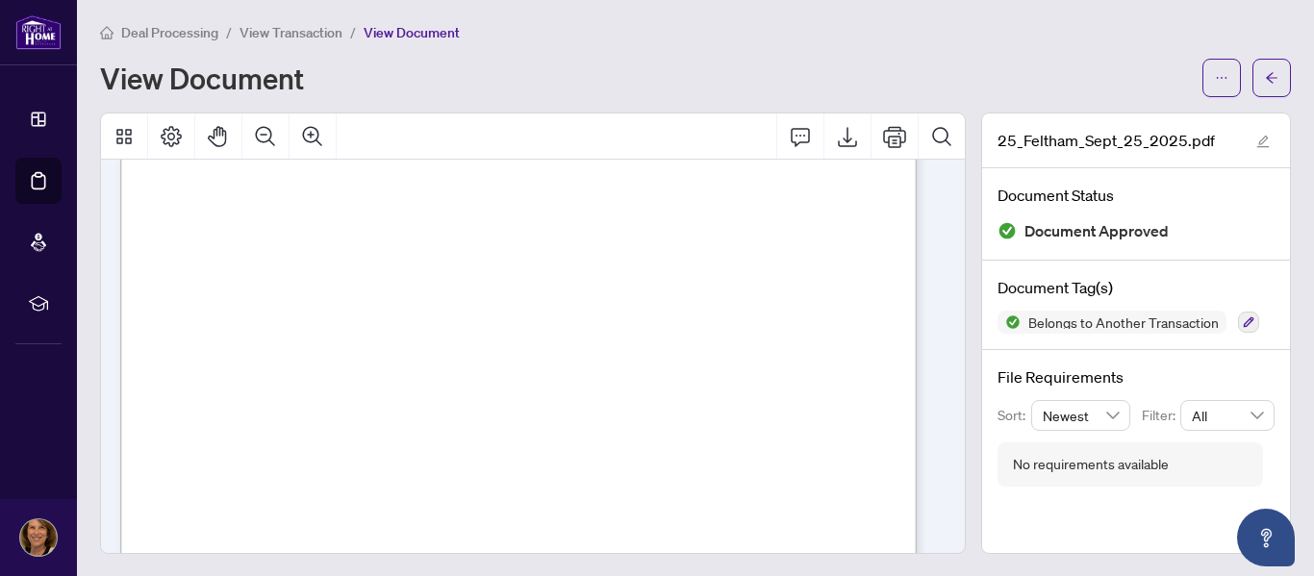
scroll to position [8615, 0]
click at [836, 135] on icon "Export" at bounding box center [847, 136] width 23 height 23
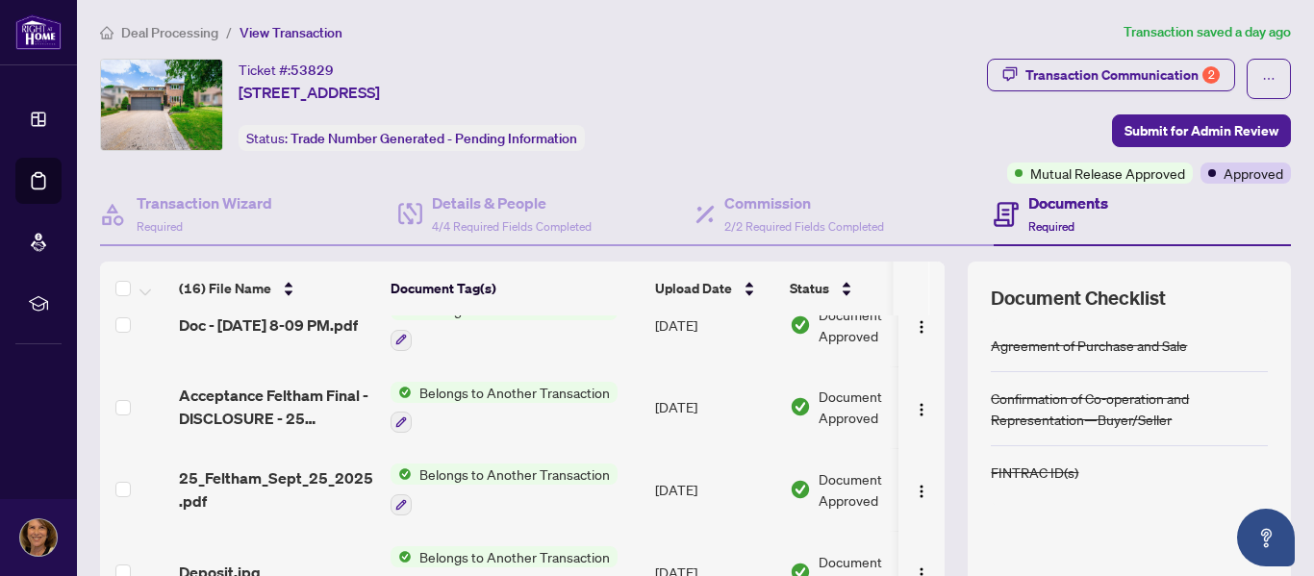
scroll to position [64, 0]
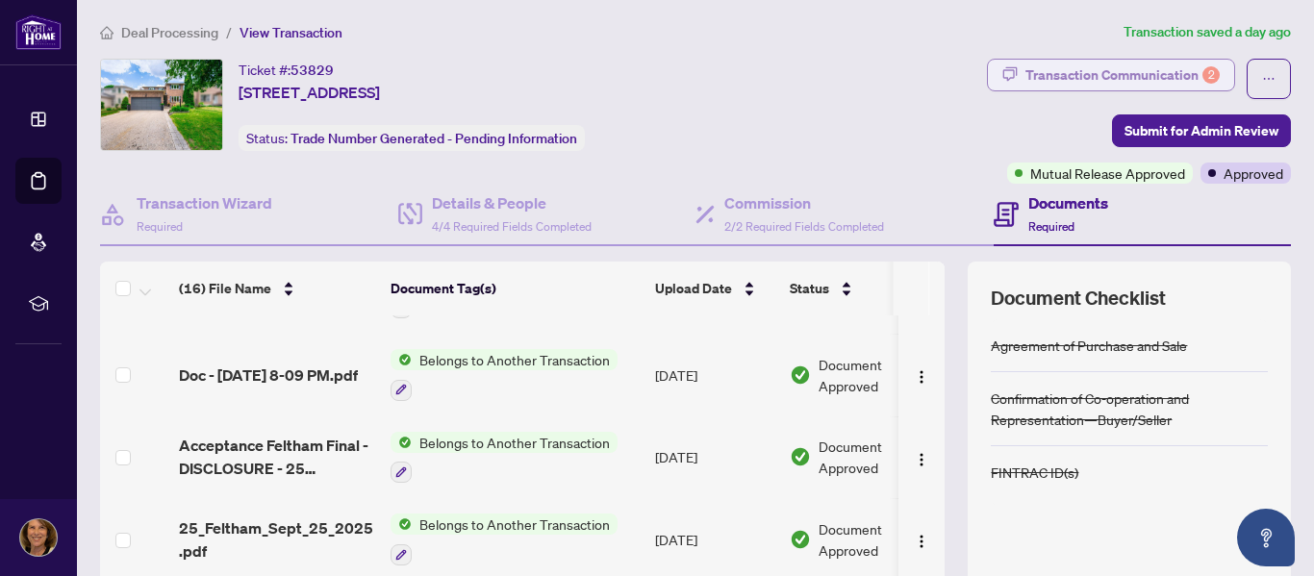
click at [1114, 74] on div "Transaction Communication 2" at bounding box center [1122, 75] width 194 height 31
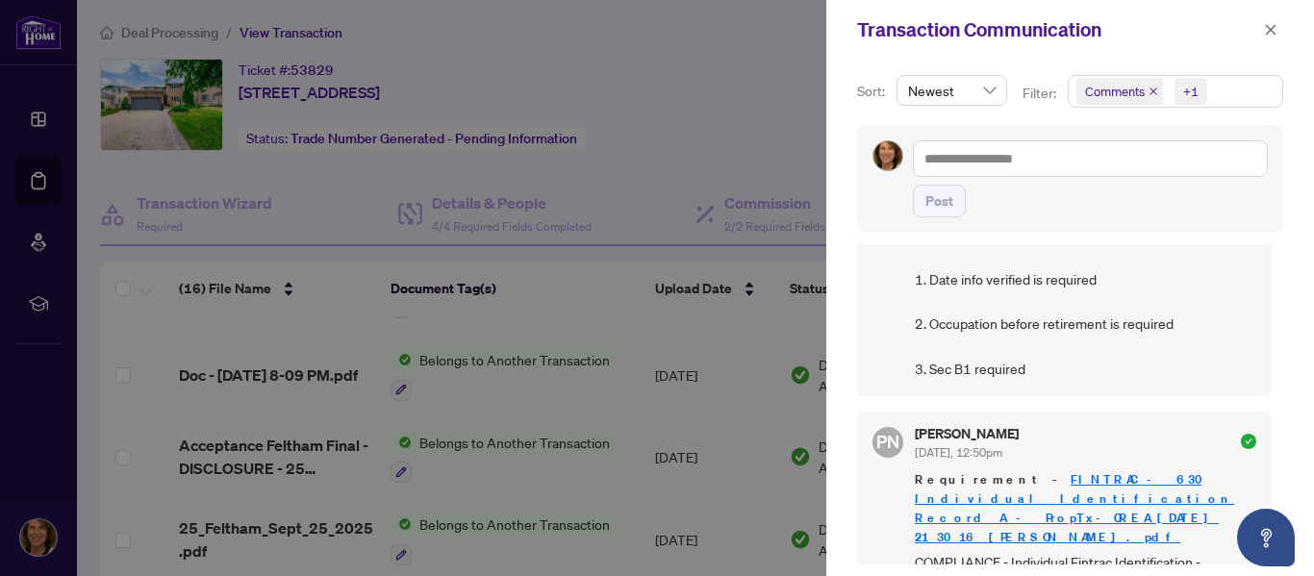
scroll to position [0, 0]
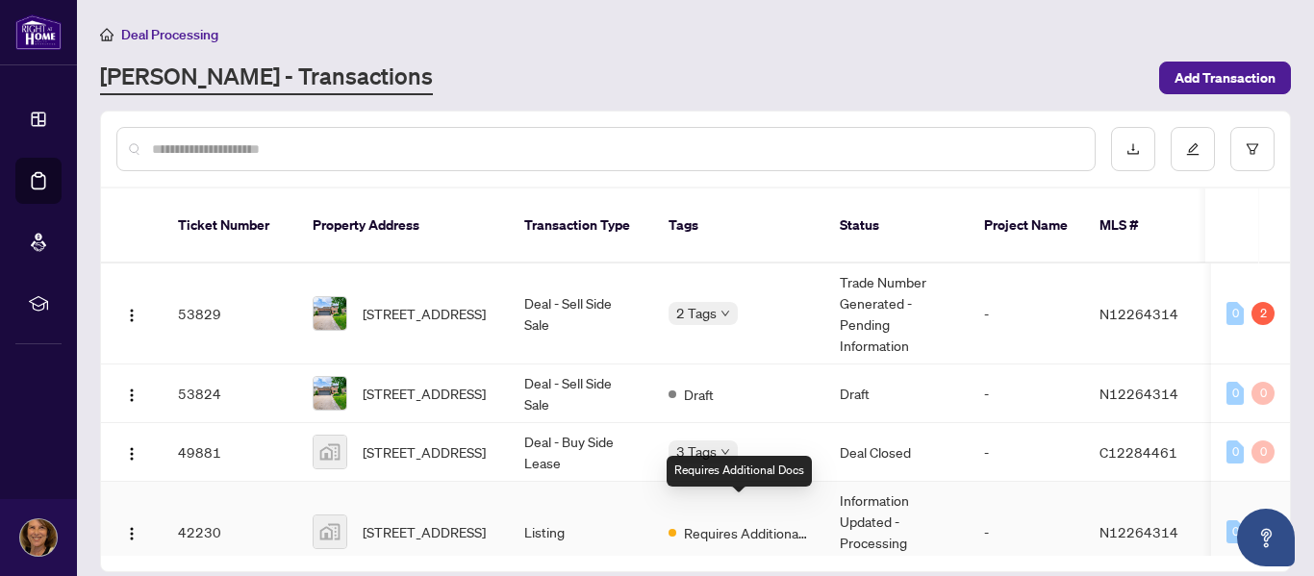
click at [716, 522] on span "Requires Additional Docs" at bounding box center [746, 532] width 125 height 21
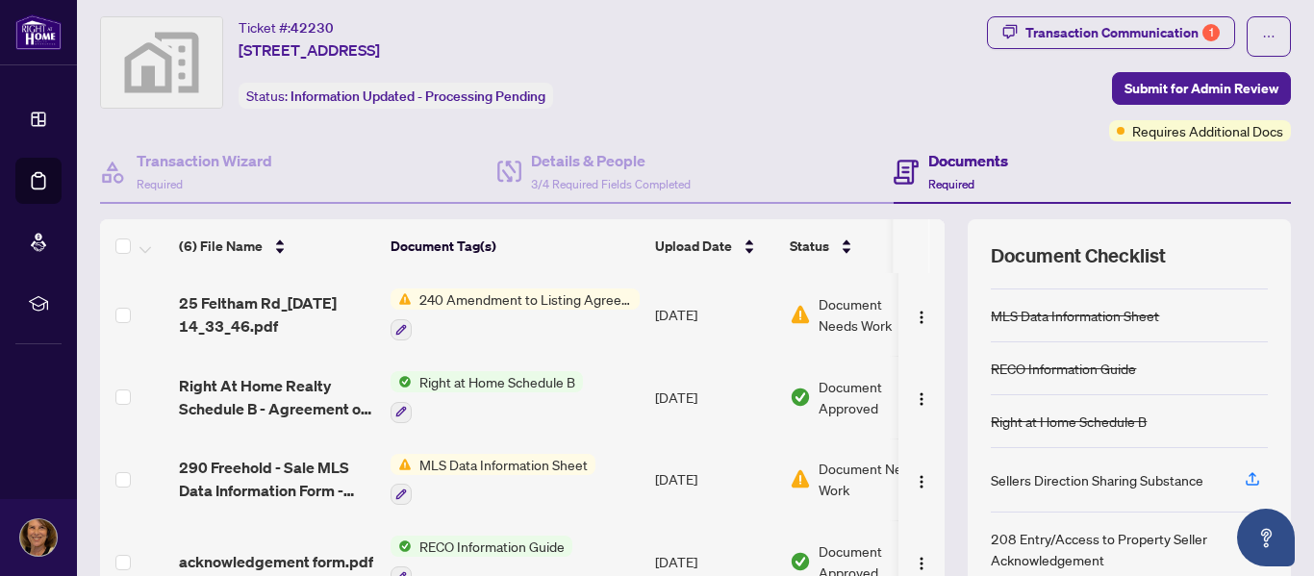
scroll to position [37, 0]
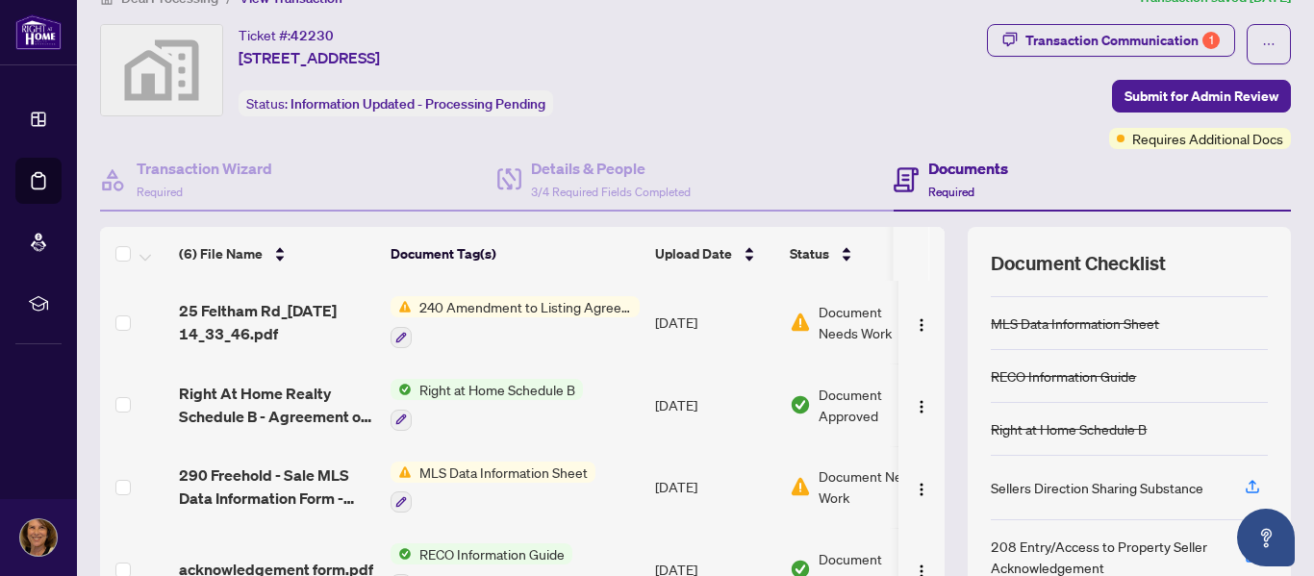
click at [506, 302] on span "240 Amendment to Listing Agreement - Authority to Offer for Sale Price Change/E…" at bounding box center [526, 306] width 228 height 21
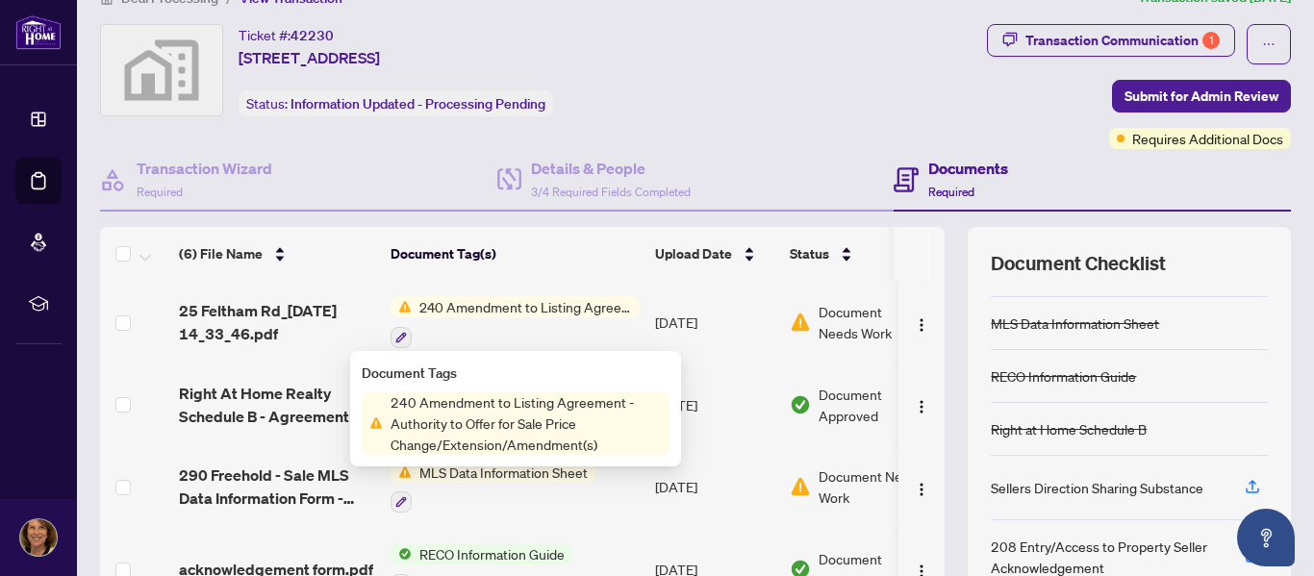
click at [966, 164] on h4 "Documents" at bounding box center [968, 168] width 80 height 23
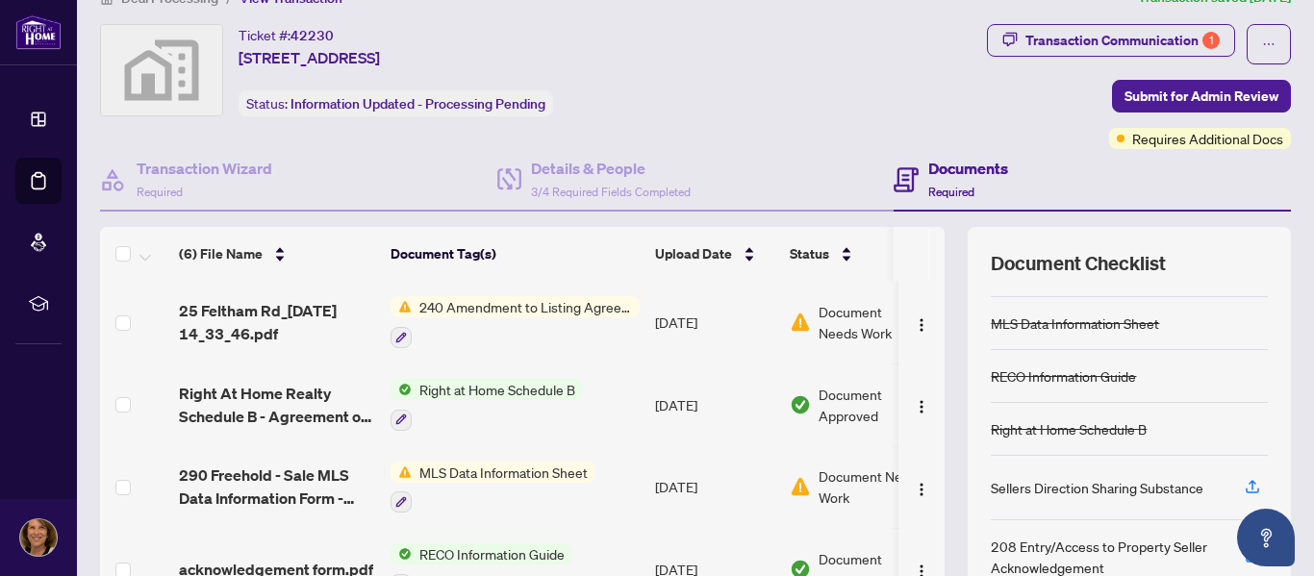
click at [928, 187] on span "Required" at bounding box center [951, 192] width 46 height 14
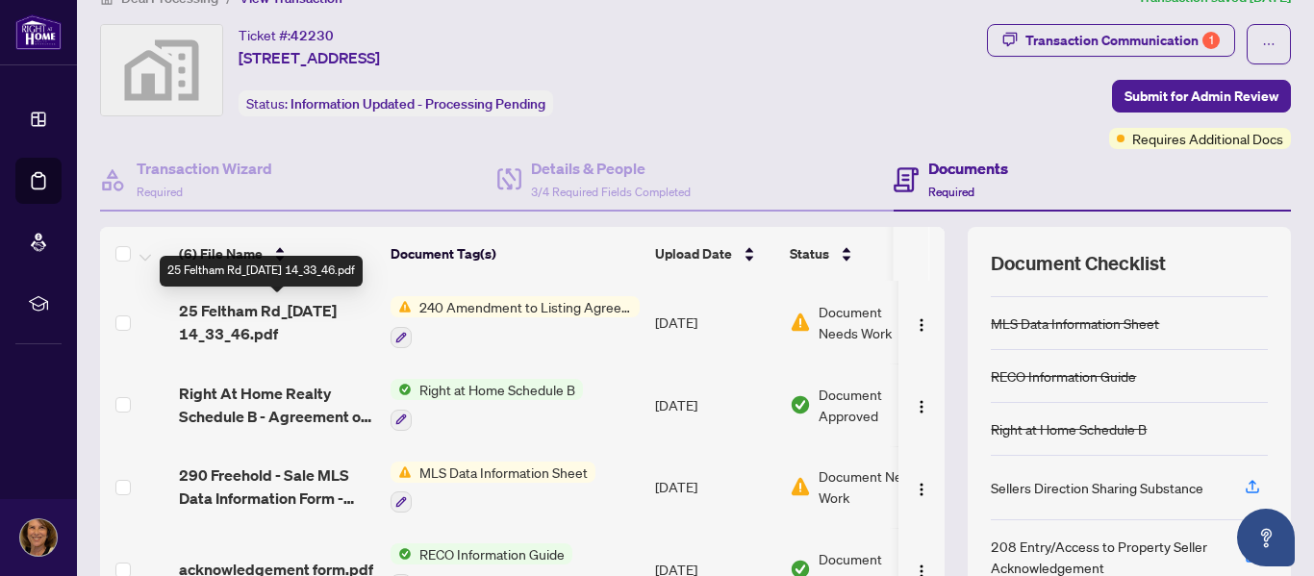
click at [313, 310] on span "25 Feltham Rd_[DATE] 14_33_46.pdf" at bounding box center [277, 322] width 196 height 46
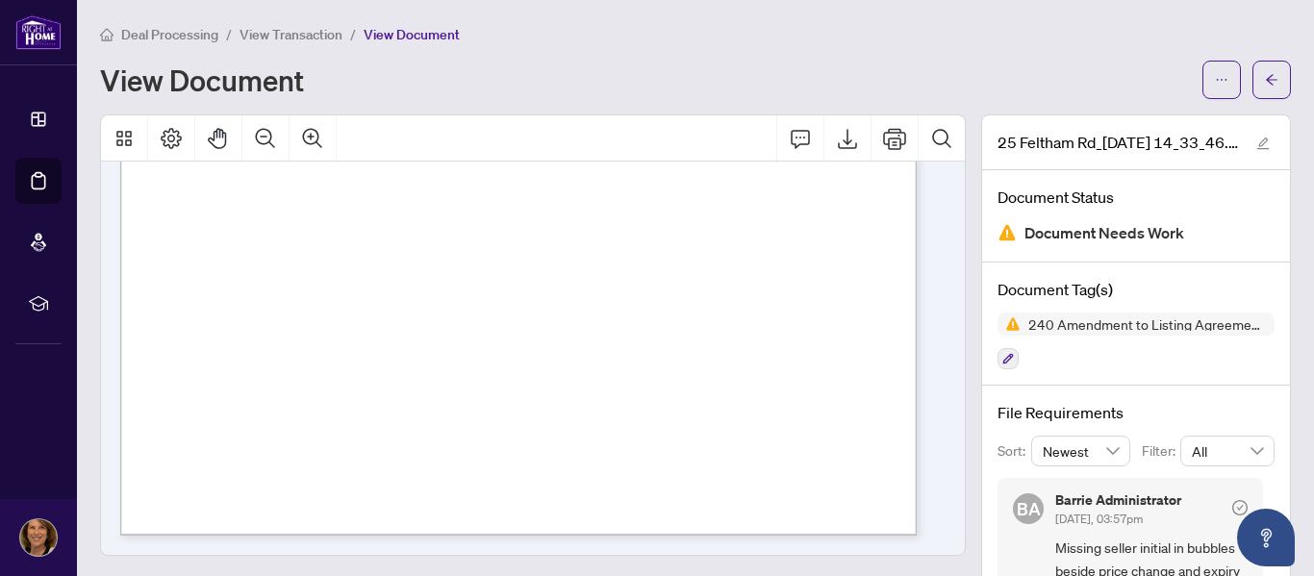
scroll to position [227, 0]
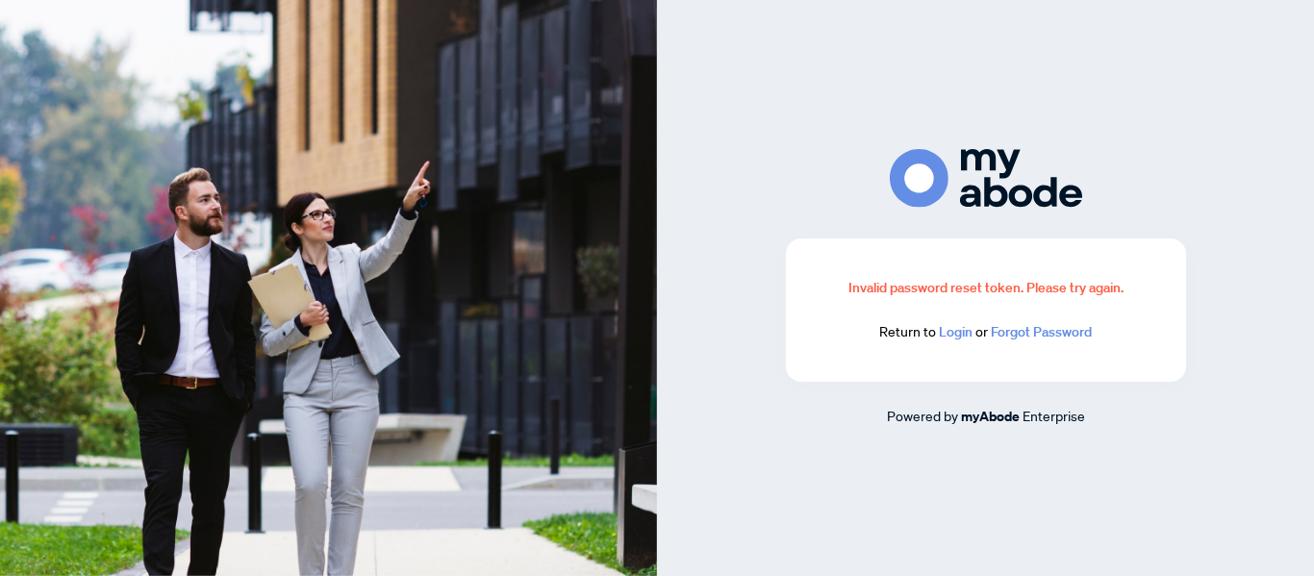
click at [952, 332] on link "Login" at bounding box center [956, 331] width 34 height 17
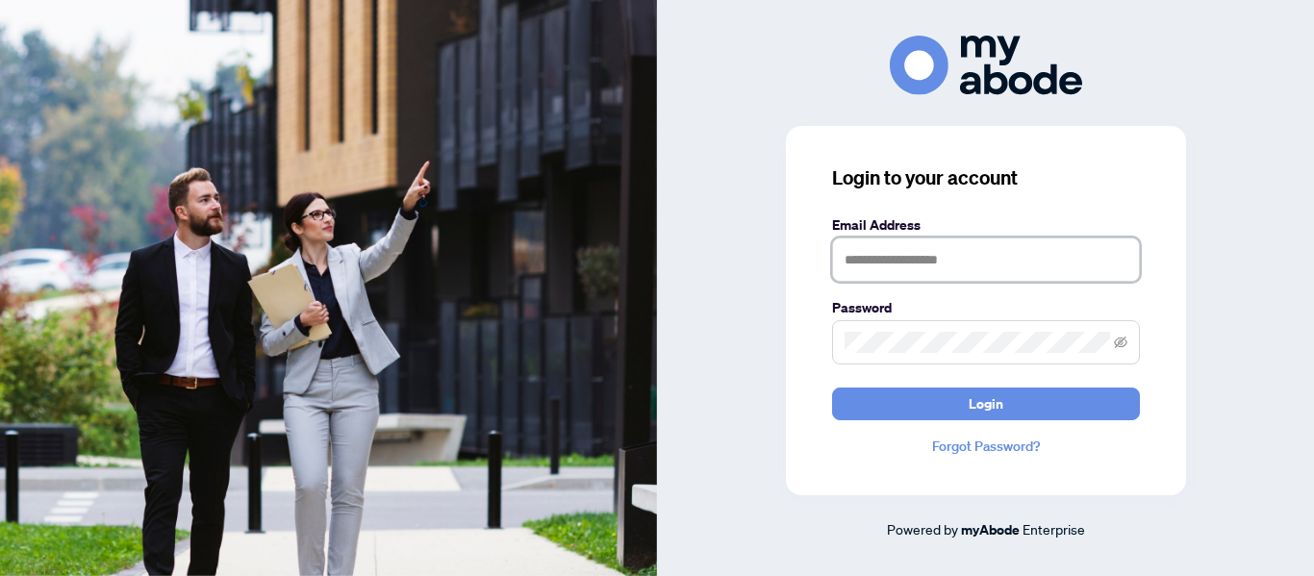
type input "**********"
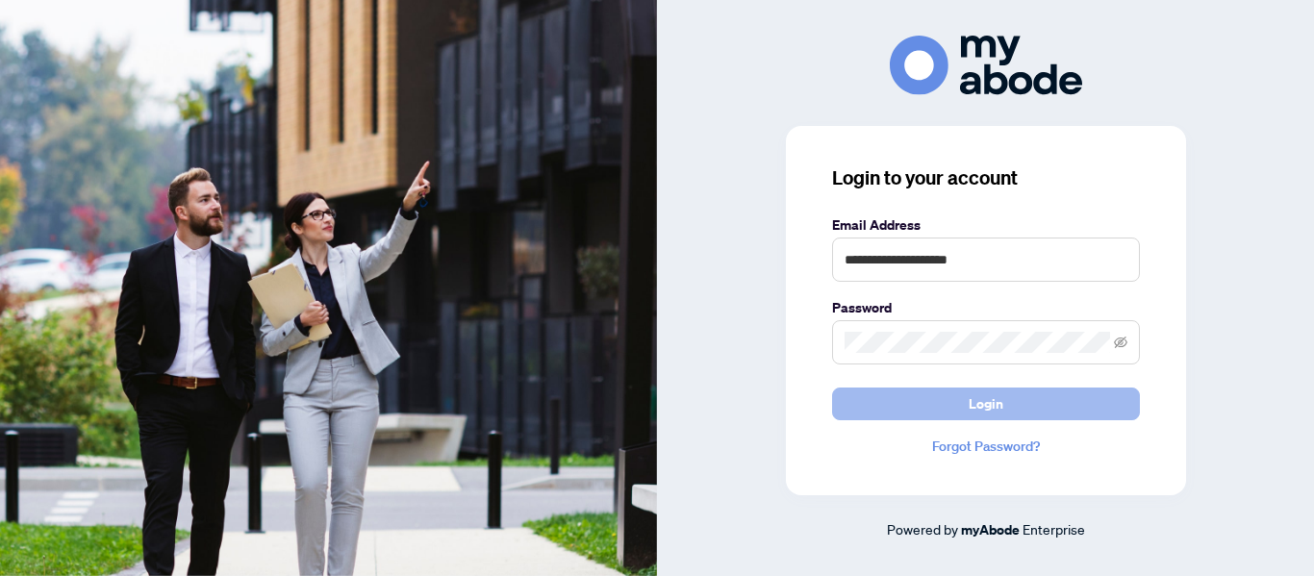
click at [1007, 401] on button "Login" at bounding box center [986, 404] width 308 height 33
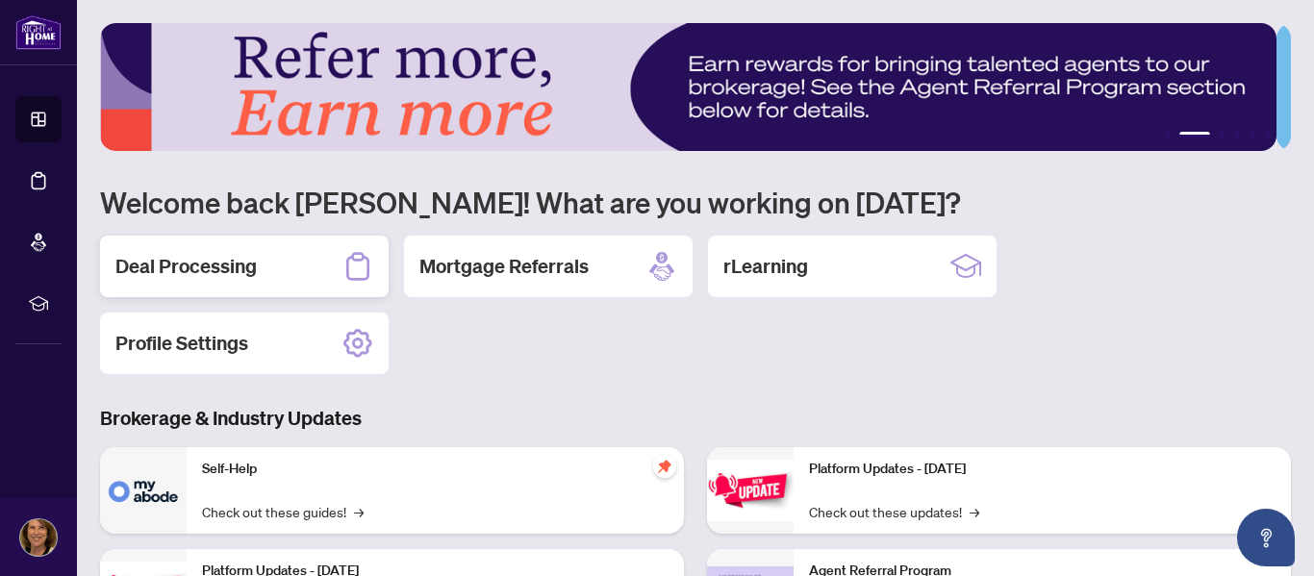
click at [175, 264] on h2 "Deal Processing" at bounding box center [185, 266] width 141 height 27
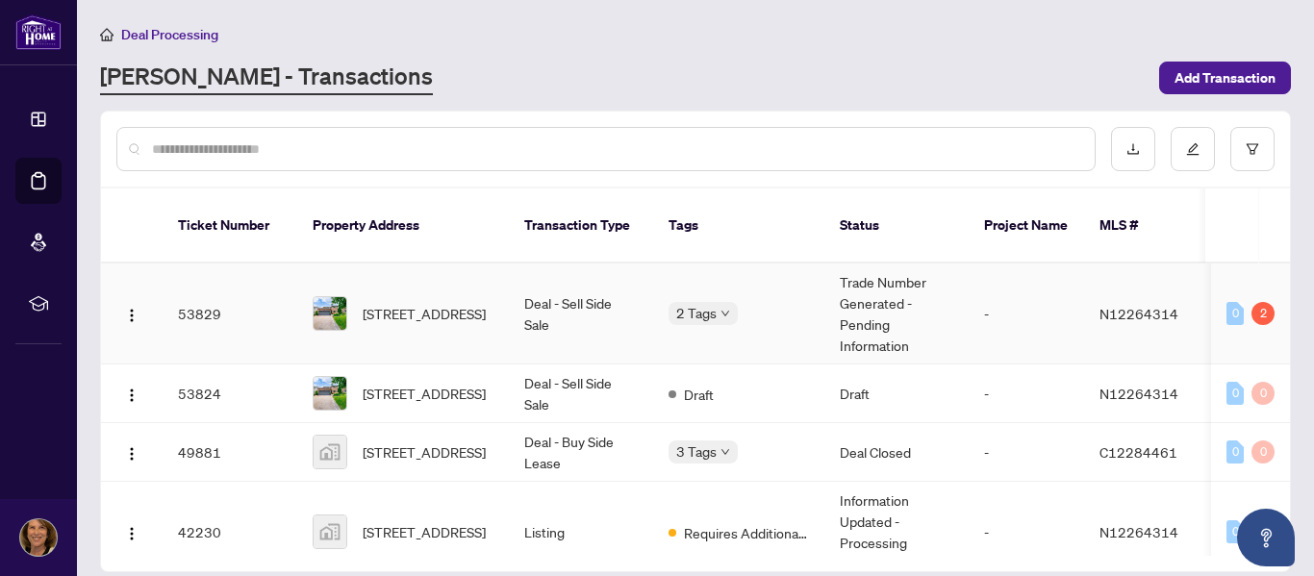
click at [885, 276] on td "Trade Number Generated - Pending Information" at bounding box center [896, 314] width 144 height 101
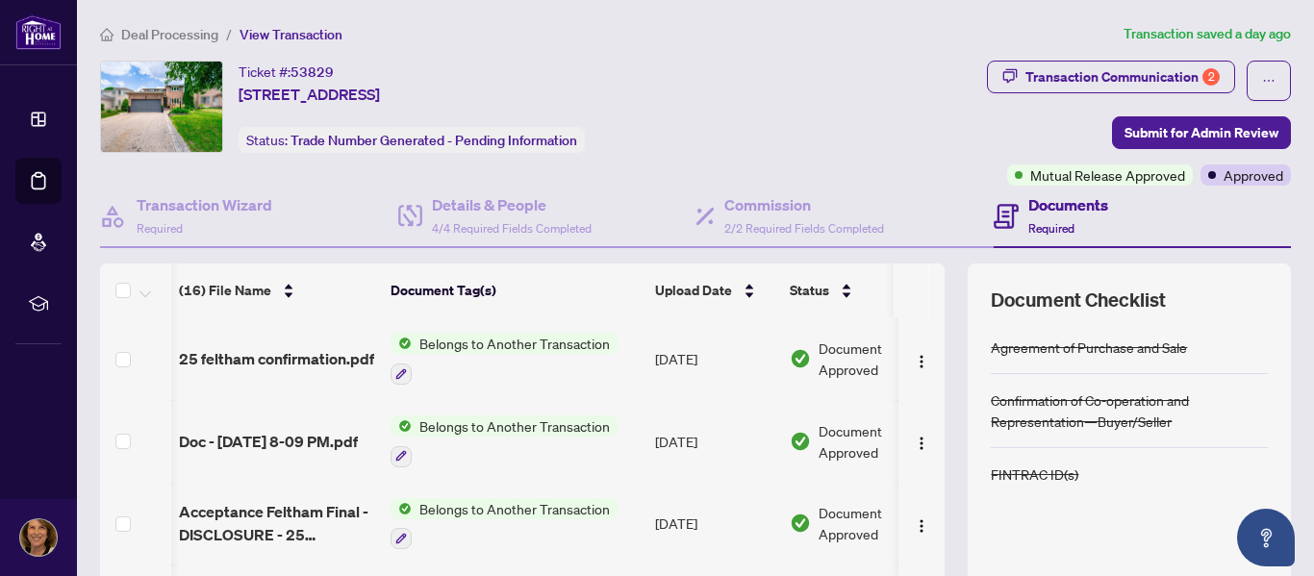
scroll to position [0, 66]
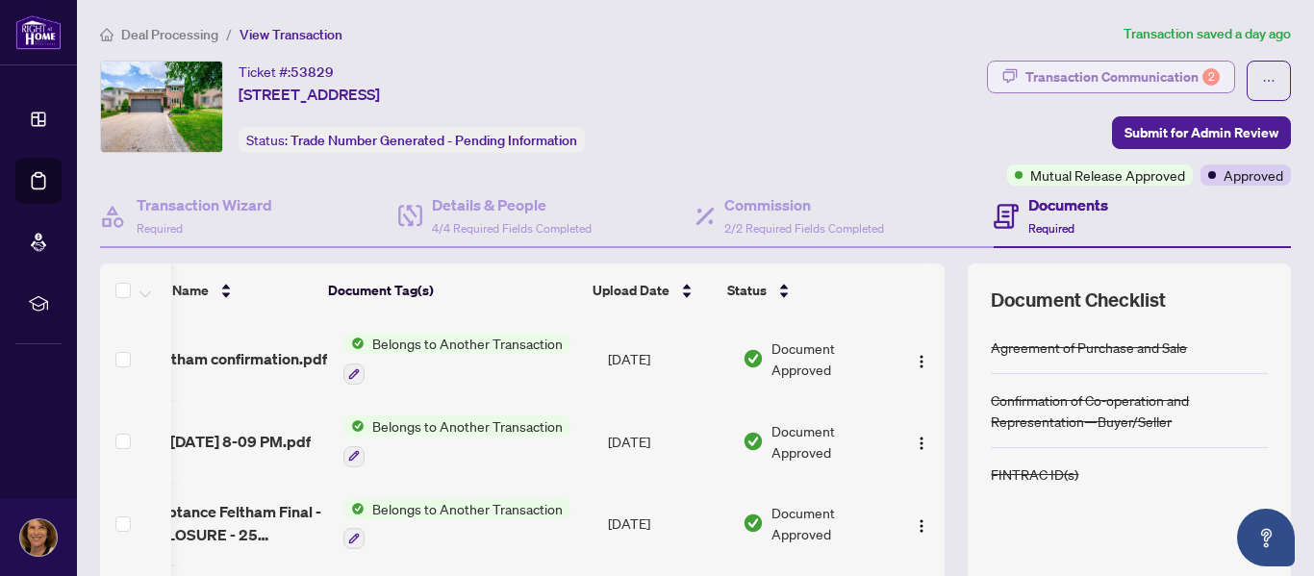
click at [1134, 74] on div "Transaction Communication 2" at bounding box center [1122, 77] width 194 height 31
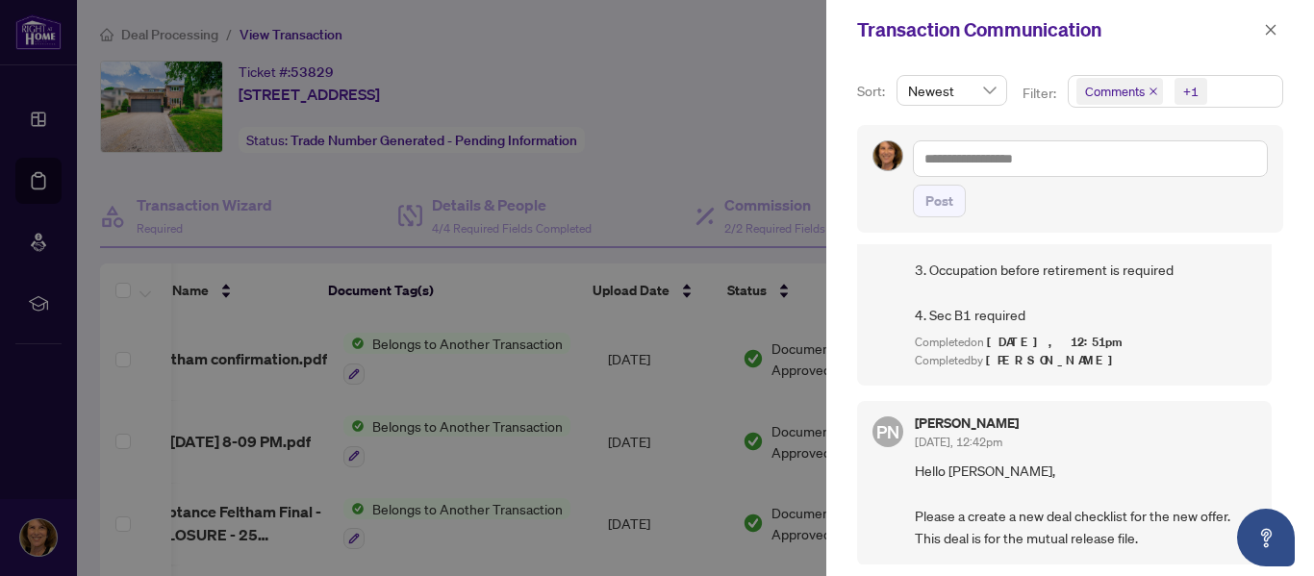
scroll to position [834, 0]
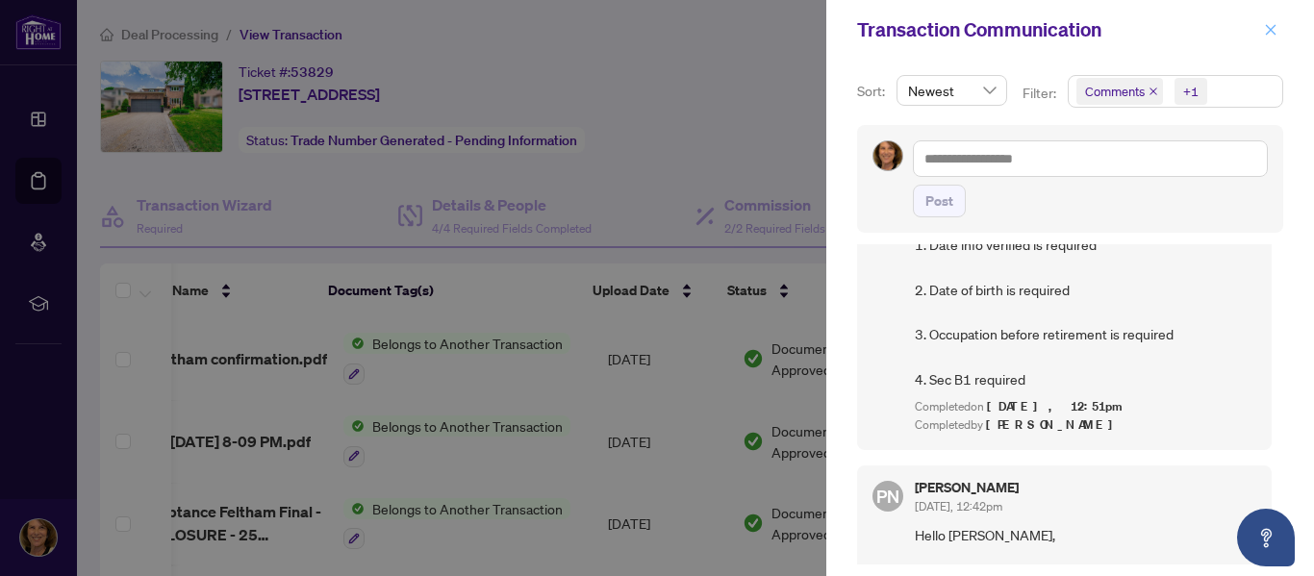
click at [1271, 27] on icon "close" at bounding box center [1271, 29] width 11 height 11
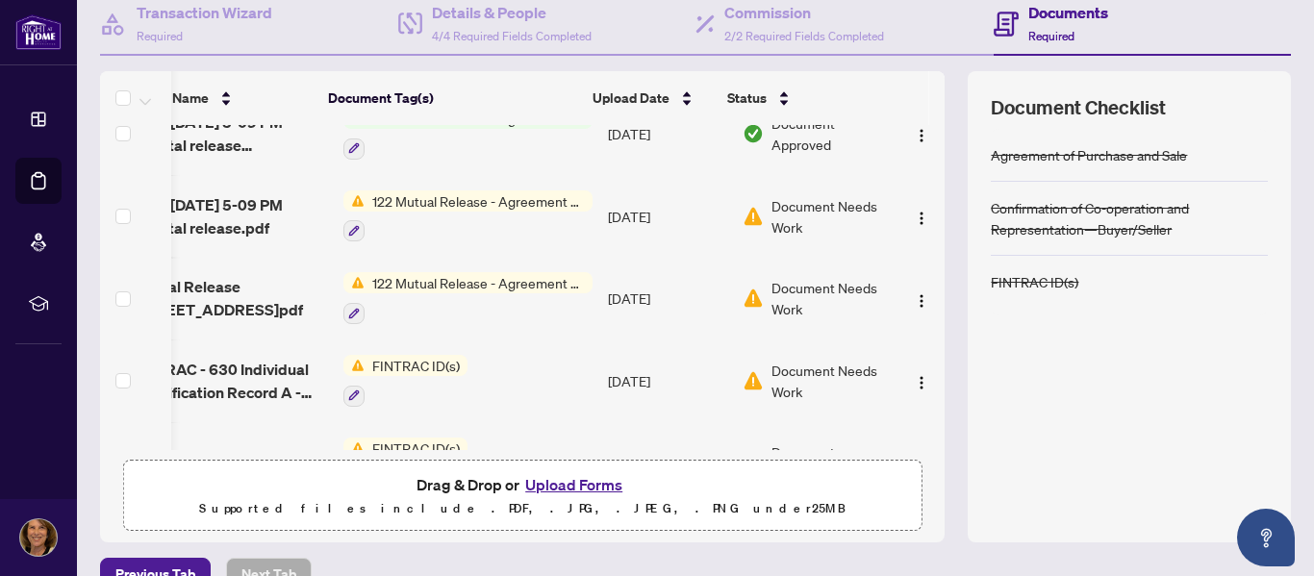
scroll to position [513, 66]
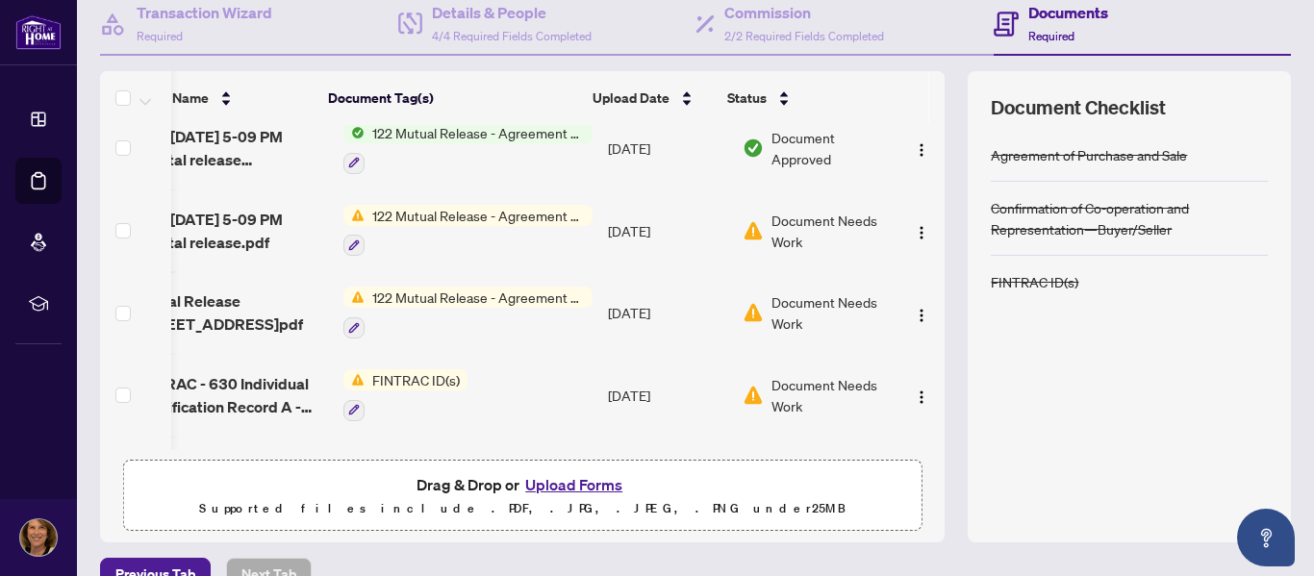
click at [518, 213] on span "122 Mutual Release - Agreement of Purchase and Sale" at bounding box center [478, 215] width 228 height 21
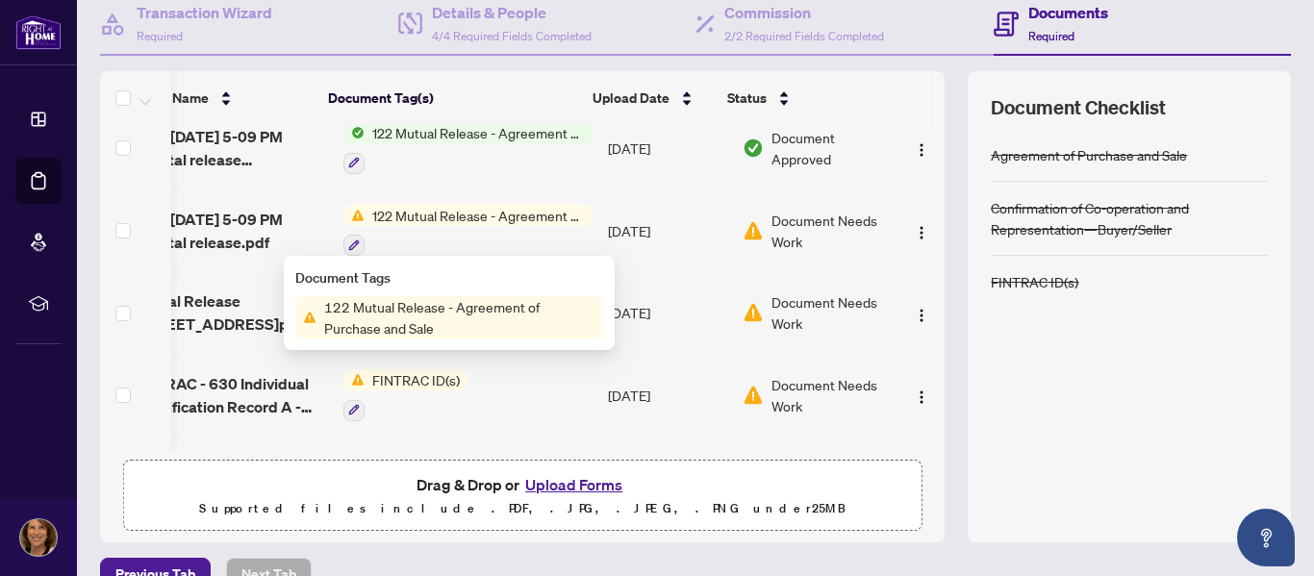
click at [931, 361] on div "(16) File Name Document Tag(s) Upload Date Status (16) File Name Document Tag(s…" at bounding box center [695, 306] width 1191 height 471
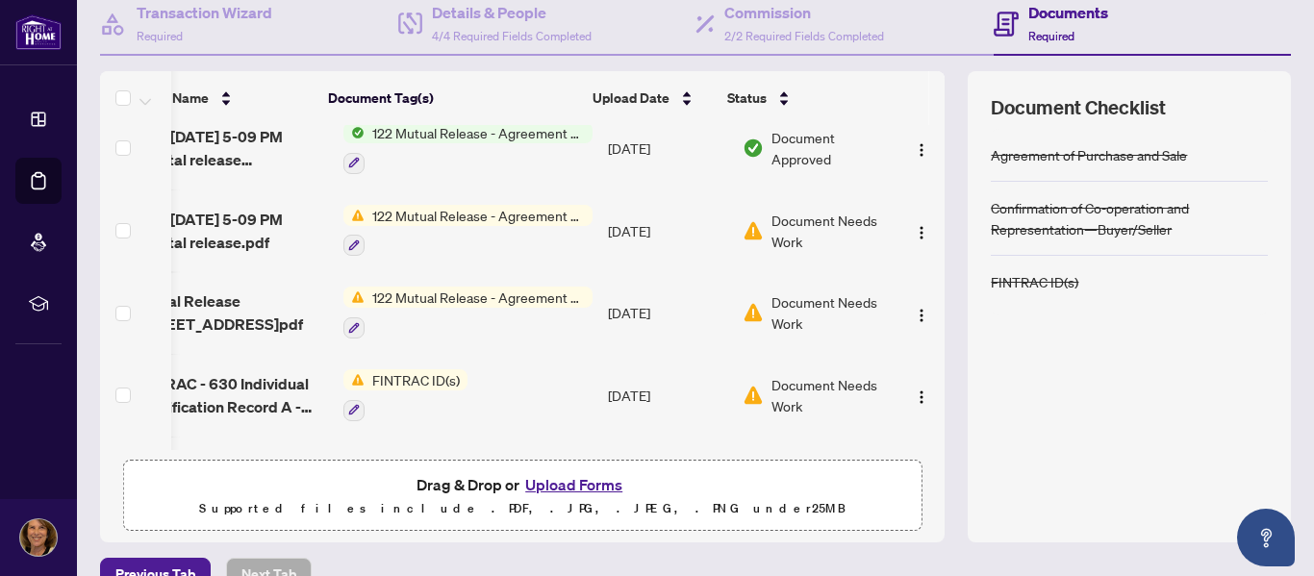
click at [822, 213] on span "Document Needs Work" at bounding box center [830, 231] width 119 height 42
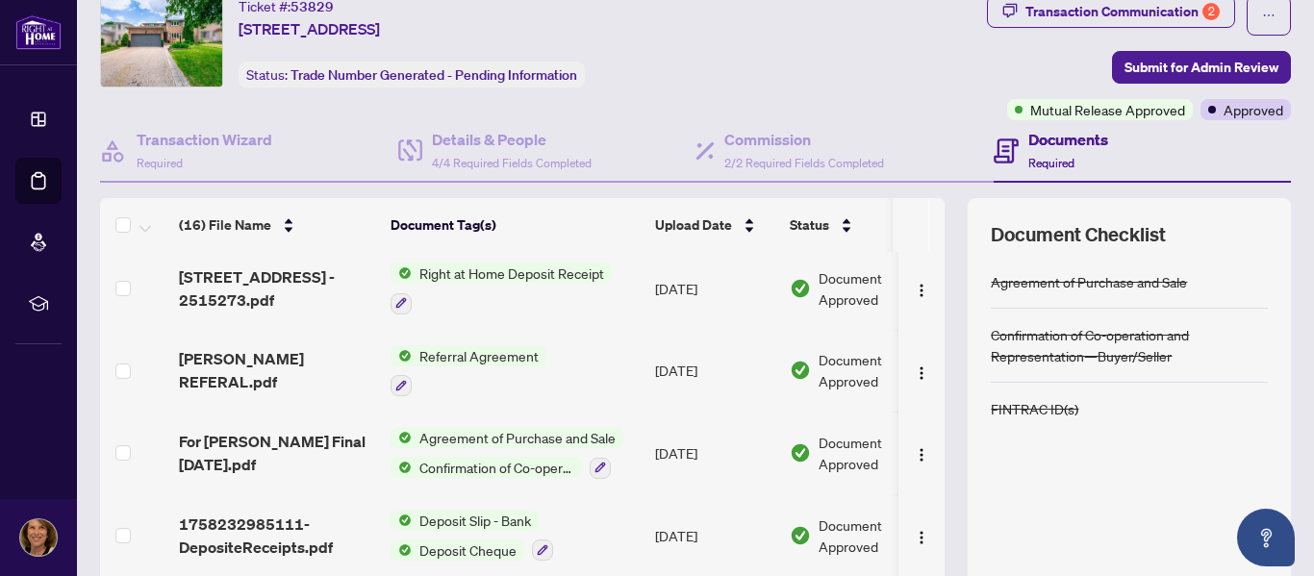
scroll to position [64, 0]
click at [1055, 137] on h4 "Documents" at bounding box center [1068, 140] width 80 height 23
click at [1036, 157] on span "Required" at bounding box center [1051, 164] width 46 height 14
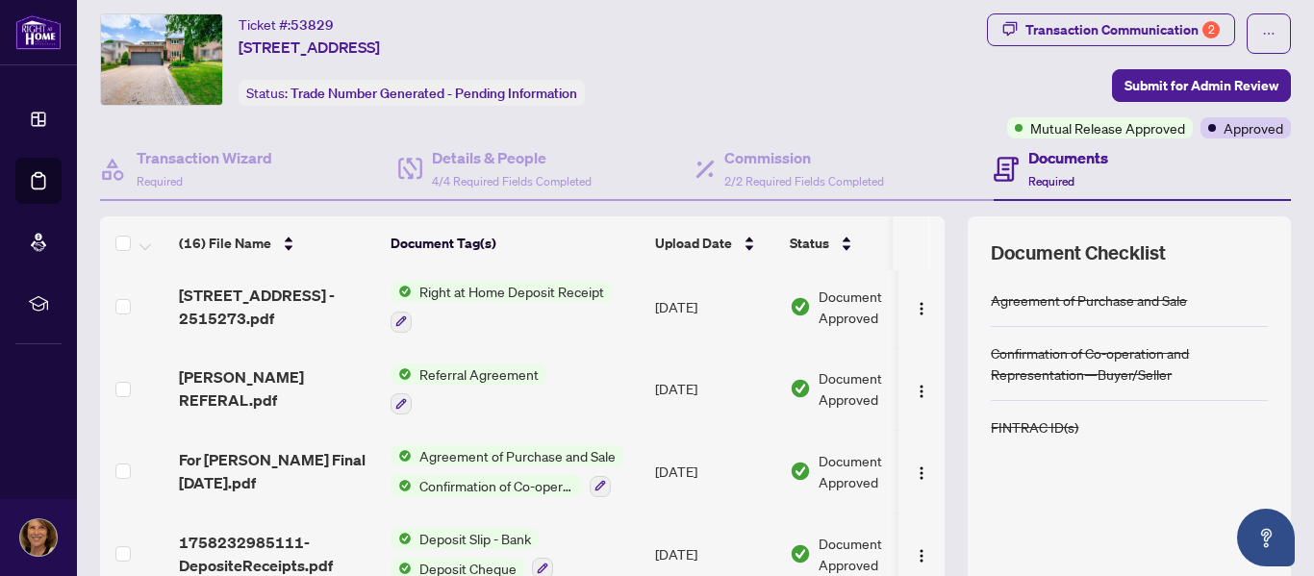
scroll to position [0, 0]
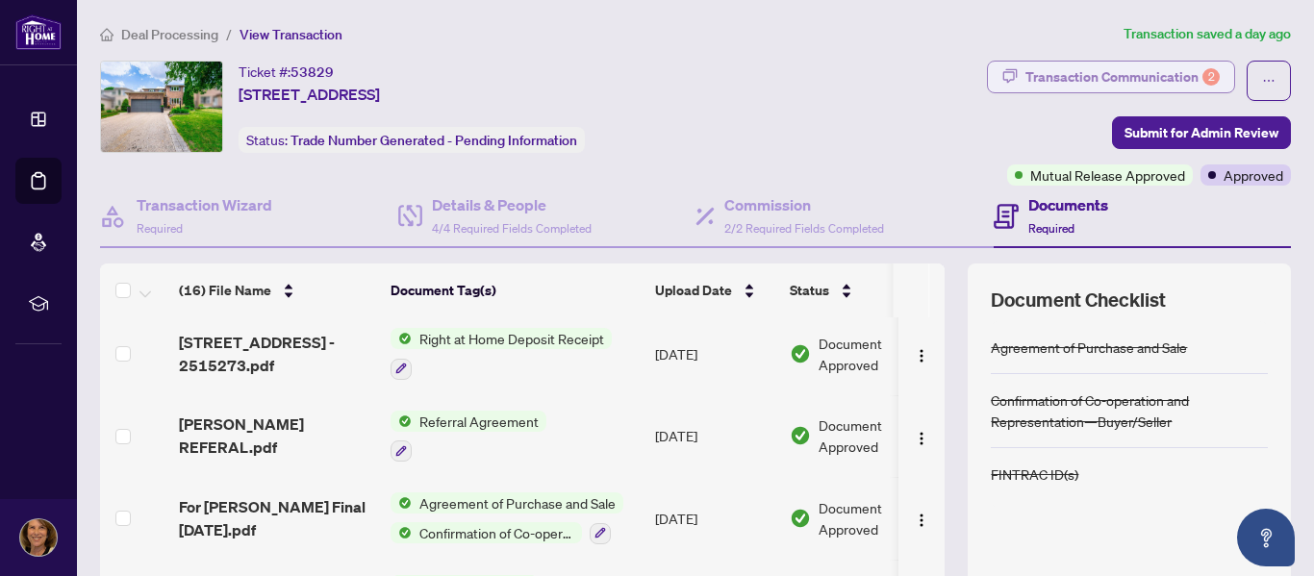
click at [1133, 74] on div "Transaction Communication 2" at bounding box center [1122, 77] width 194 height 31
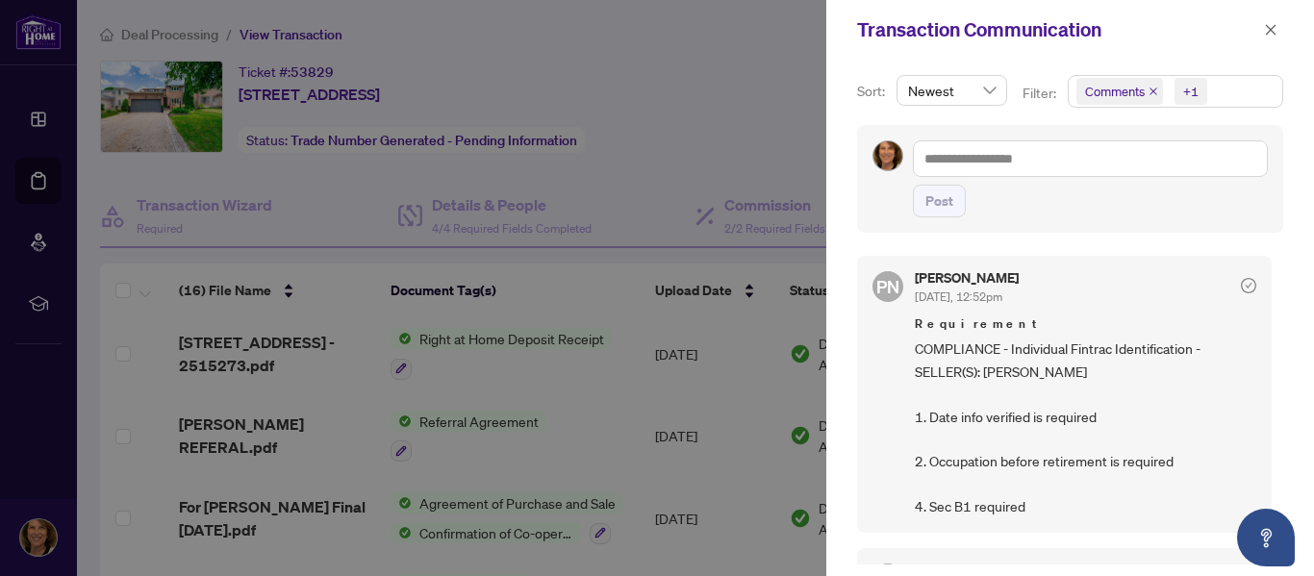
click at [607, 382] on div at bounding box center [657, 288] width 1314 height 576
click at [763, 110] on div at bounding box center [657, 288] width 1314 height 576
click at [1269, 30] on icon "close" at bounding box center [1271, 29] width 11 height 11
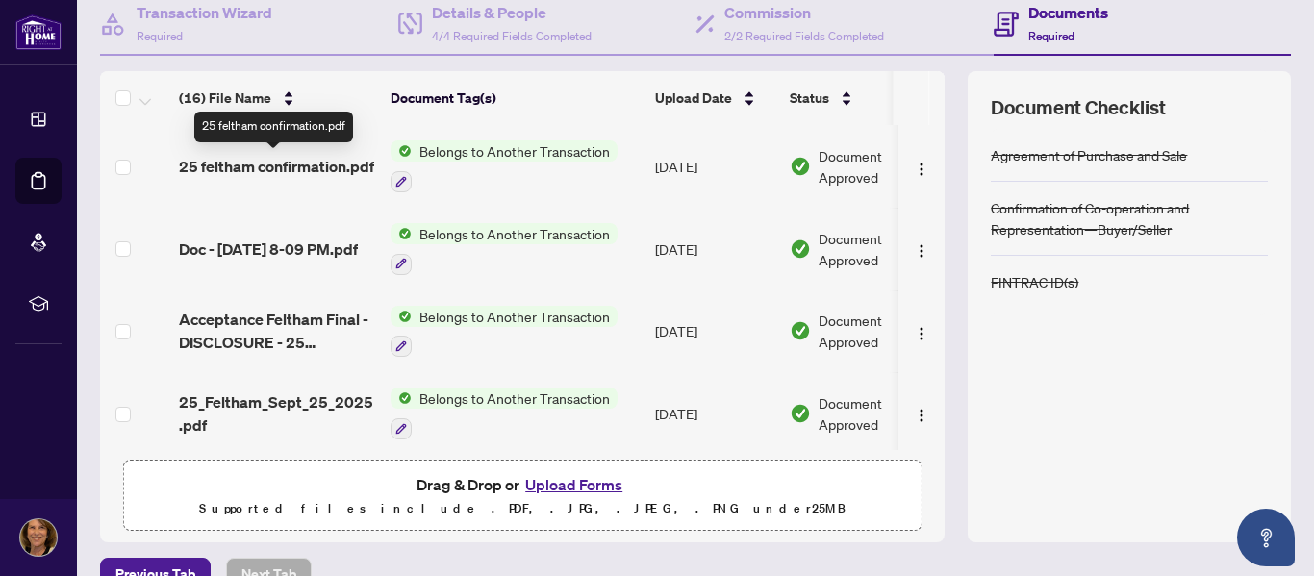
click at [318, 166] on span "25 feltham confirmation.pdf" at bounding box center [276, 166] width 195 height 23
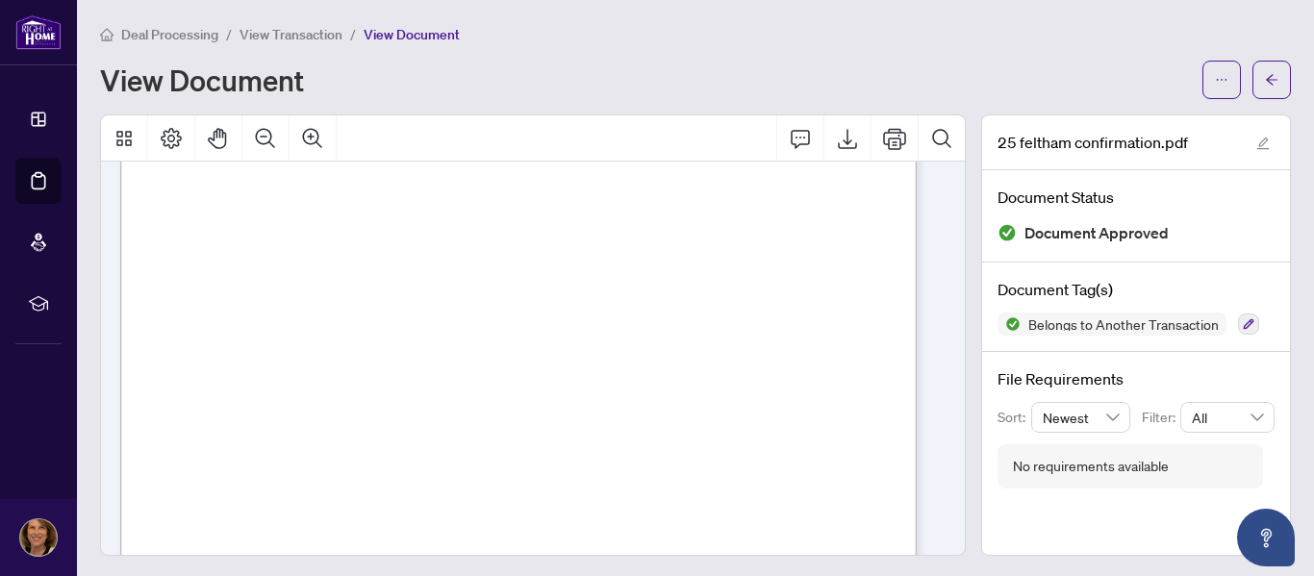
scroll to position [2469, 0]
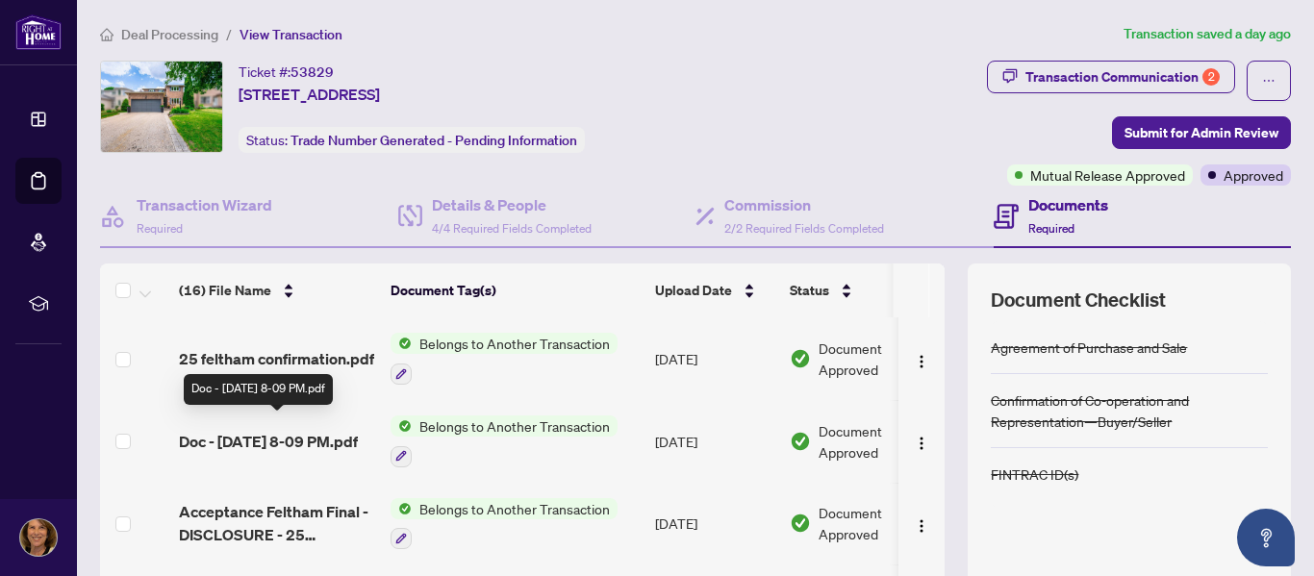
click at [271, 430] on span "Doc - [DATE] 8-09 PM.pdf" at bounding box center [268, 441] width 179 height 23
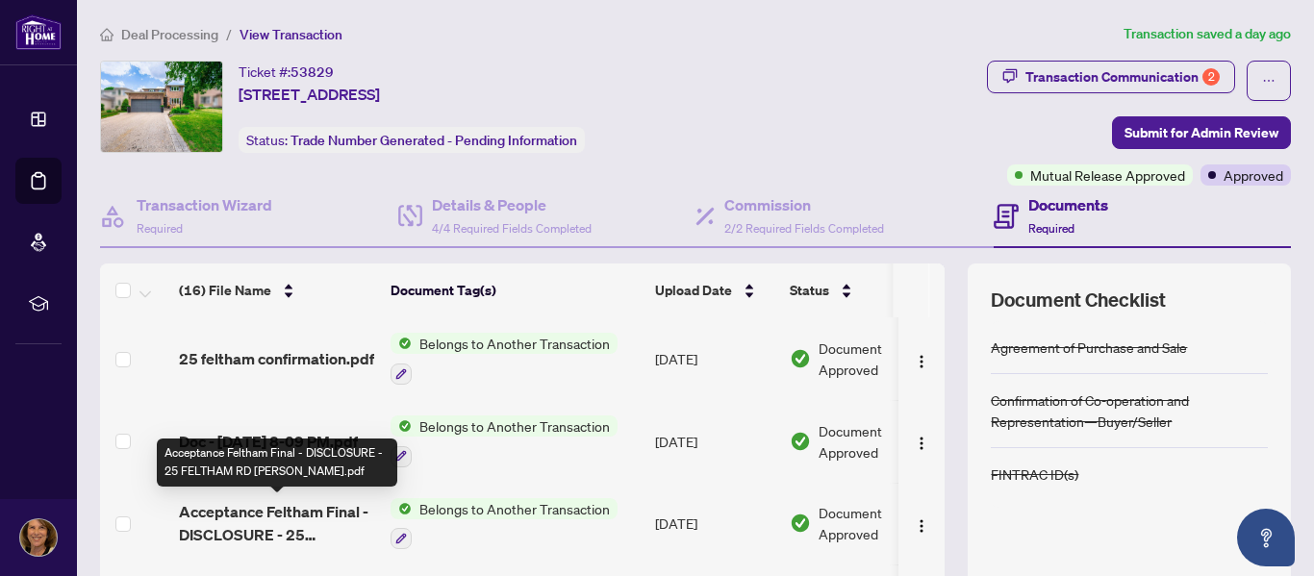
click at [324, 510] on span "Acceptance Feltham Final - DISCLOSURE - 25 FELTHAM RD [PERSON_NAME].pdf" at bounding box center [277, 523] width 196 height 46
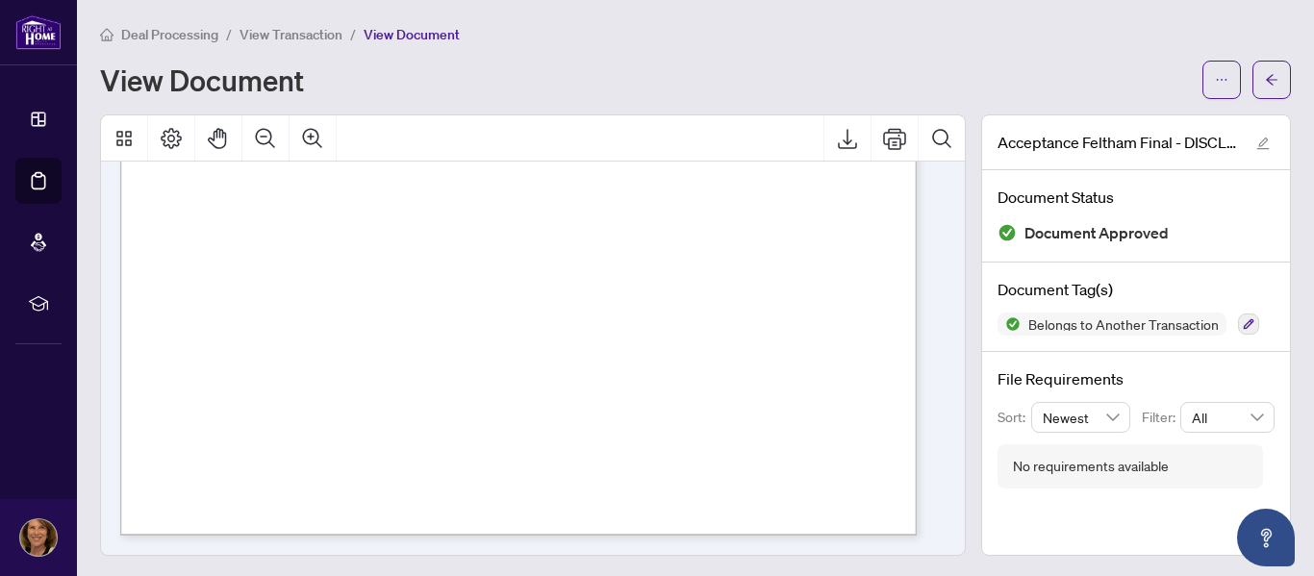
scroll to position [2404, 0]
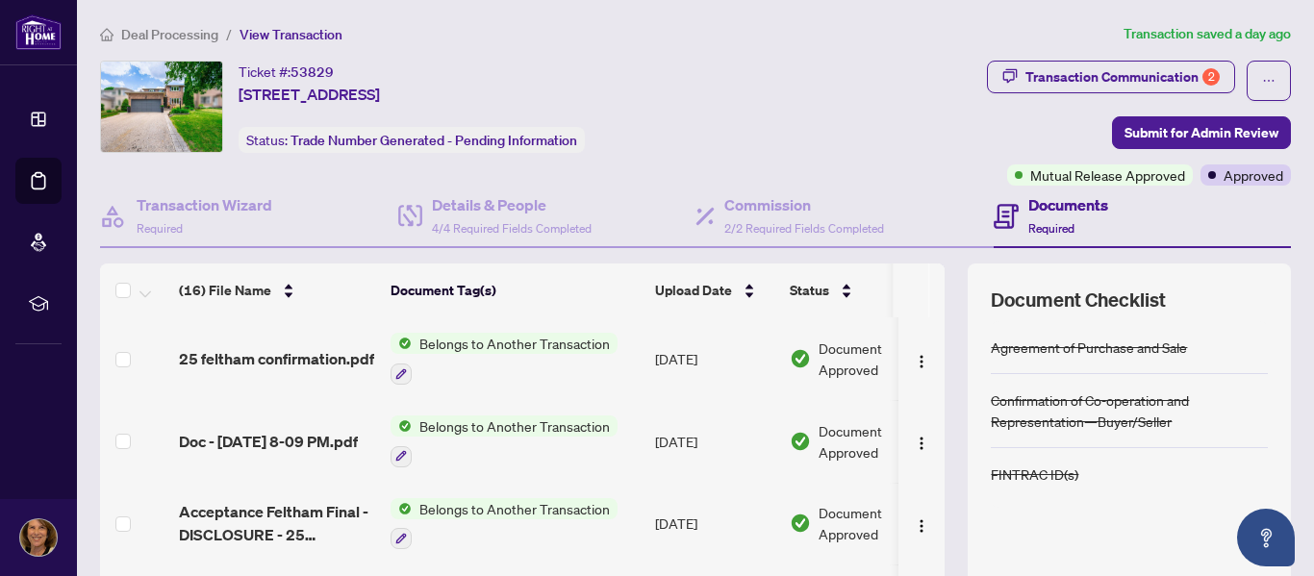
click at [531, 502] on span "Belongs to Another Transaction" at bounding box center [515, 508] width 206 height 21
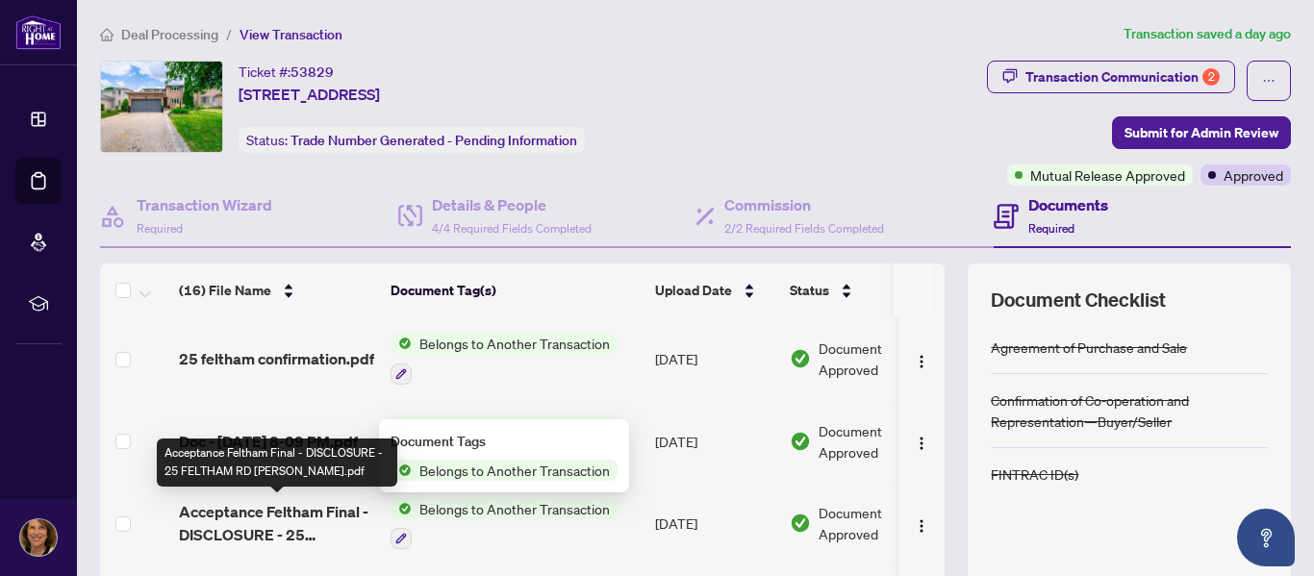
click at [340, 515] on span "Acceptance Feltham Final - DISCLOSURE - 25 FELTHAM RD [PERSON_NAME].pdf" at bounding box center [277, 523] width 196 height 46
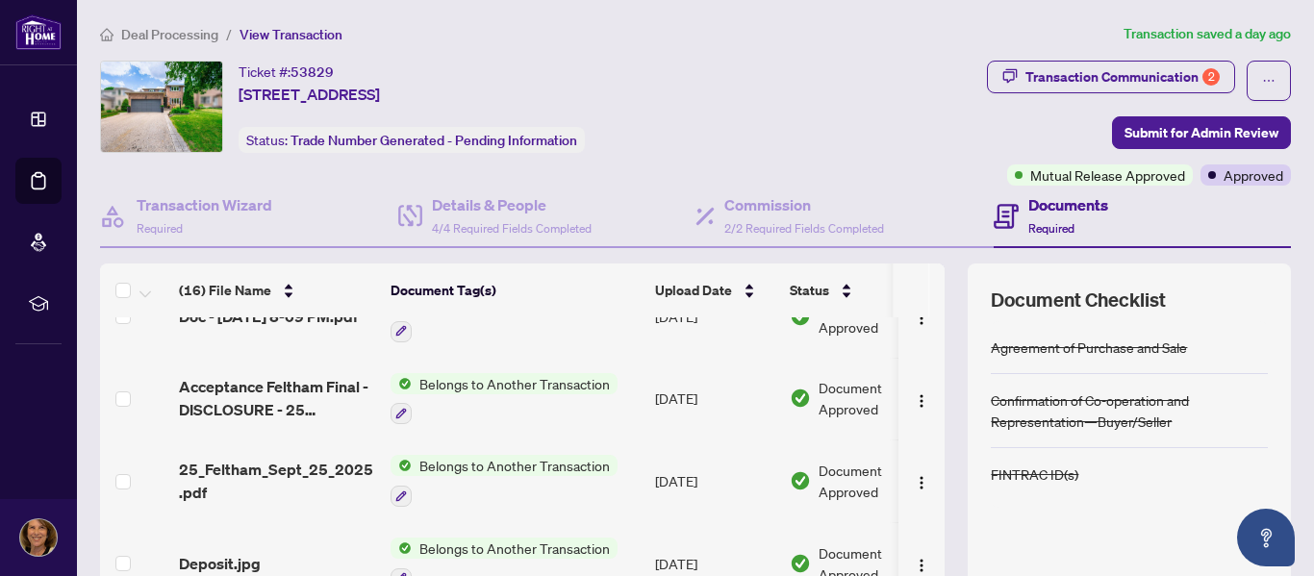
scroll to position [128, 0]
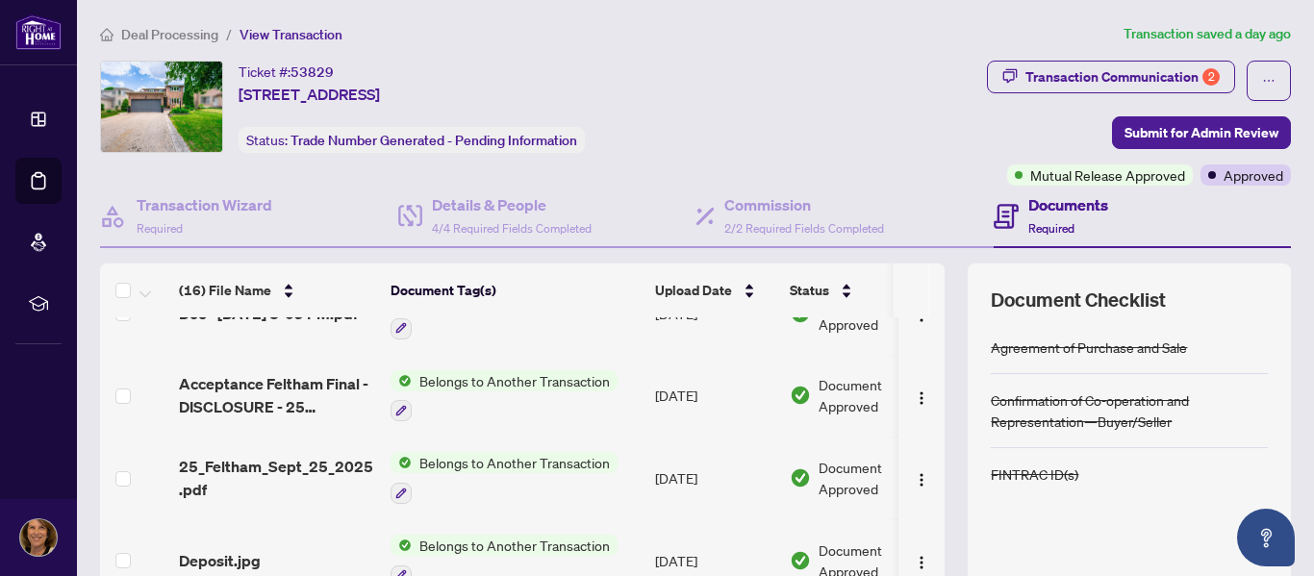
click at [550, 464] on span "Belongs to Another Transaction" at bounding box center [515, 462] width 206 height 21
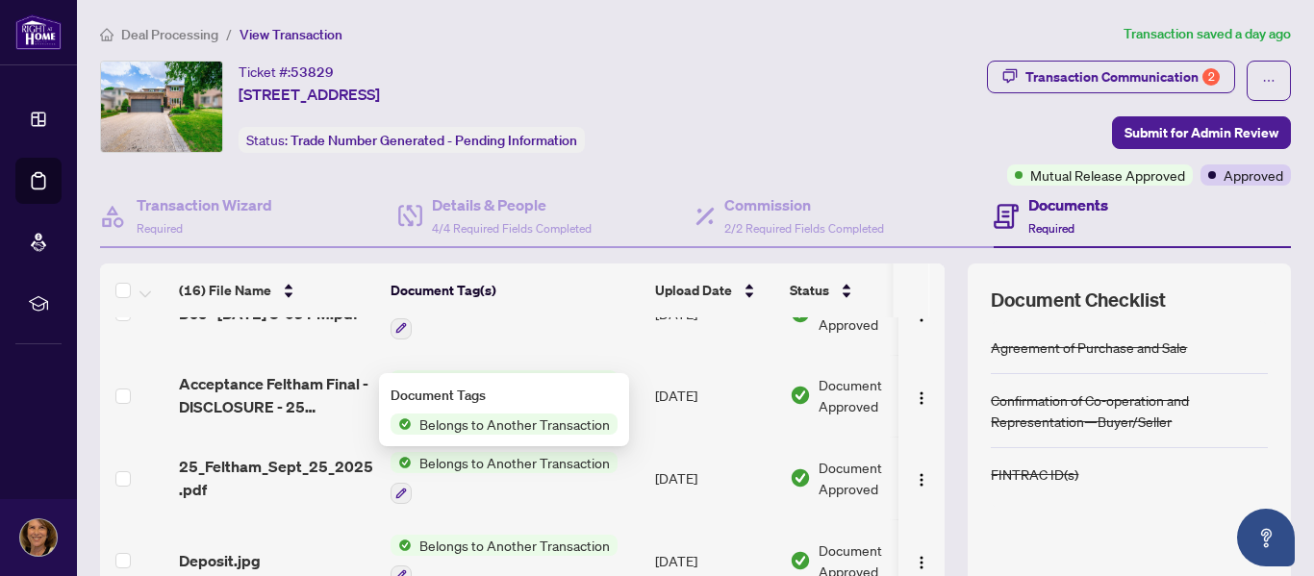
click at [545, 423] on span "Belongs to Another Transaction" at bounding box center [515, 424] width 206 height 21
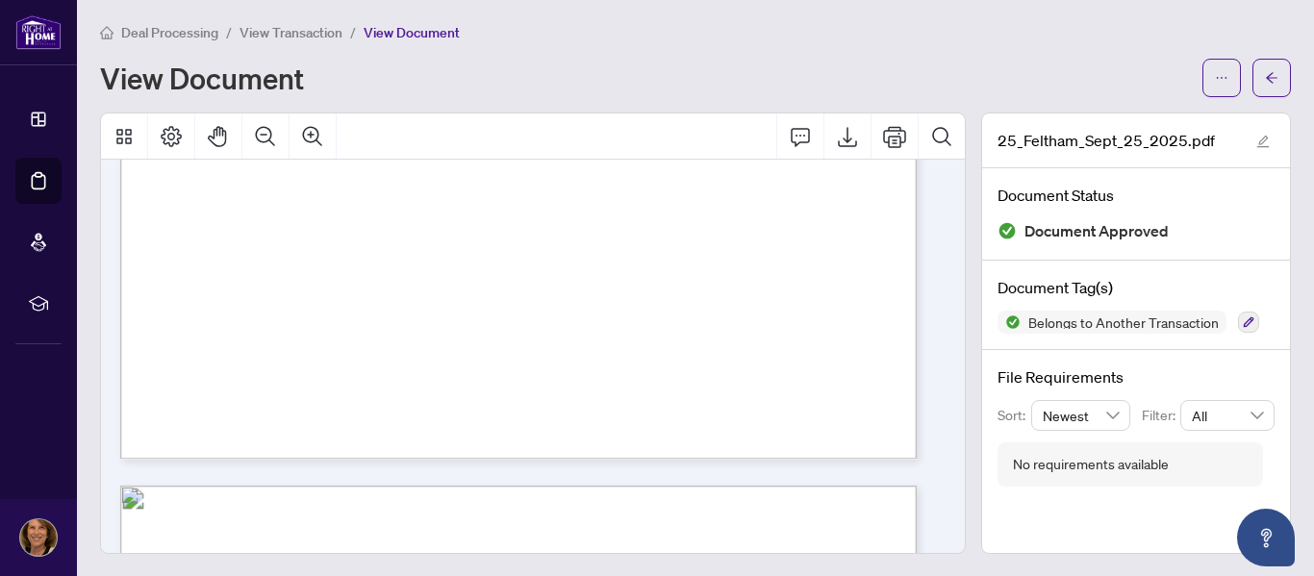
scroll to position [4960, 0]
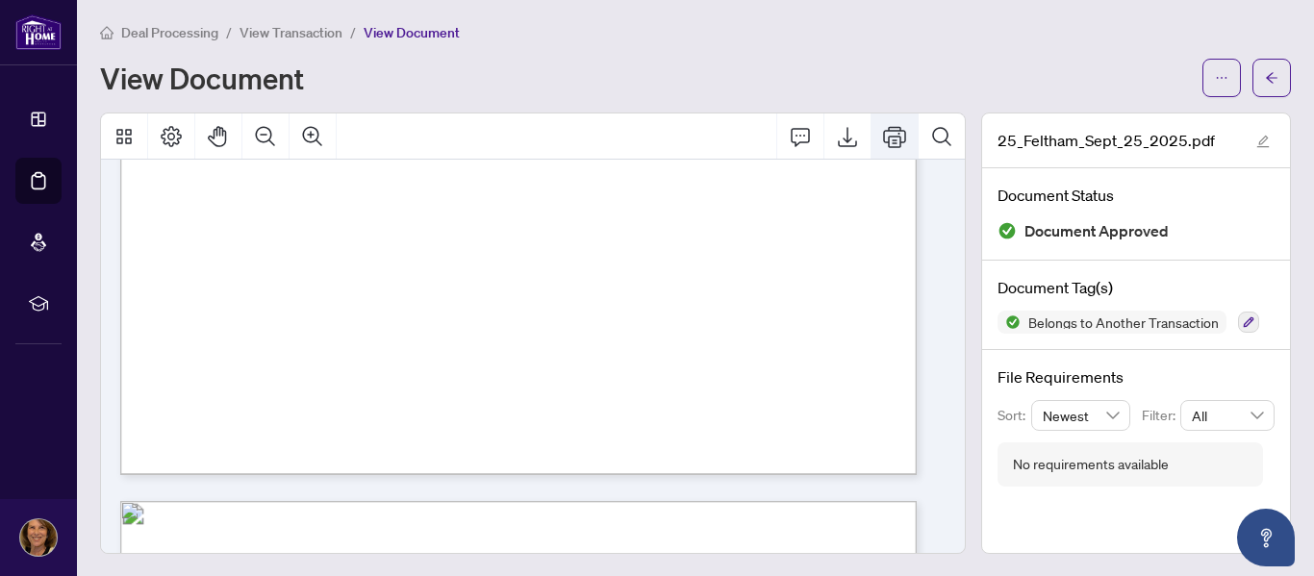
click at [883, 138] on icon "Print" at bounding box center [894, 136] width 23 height 23
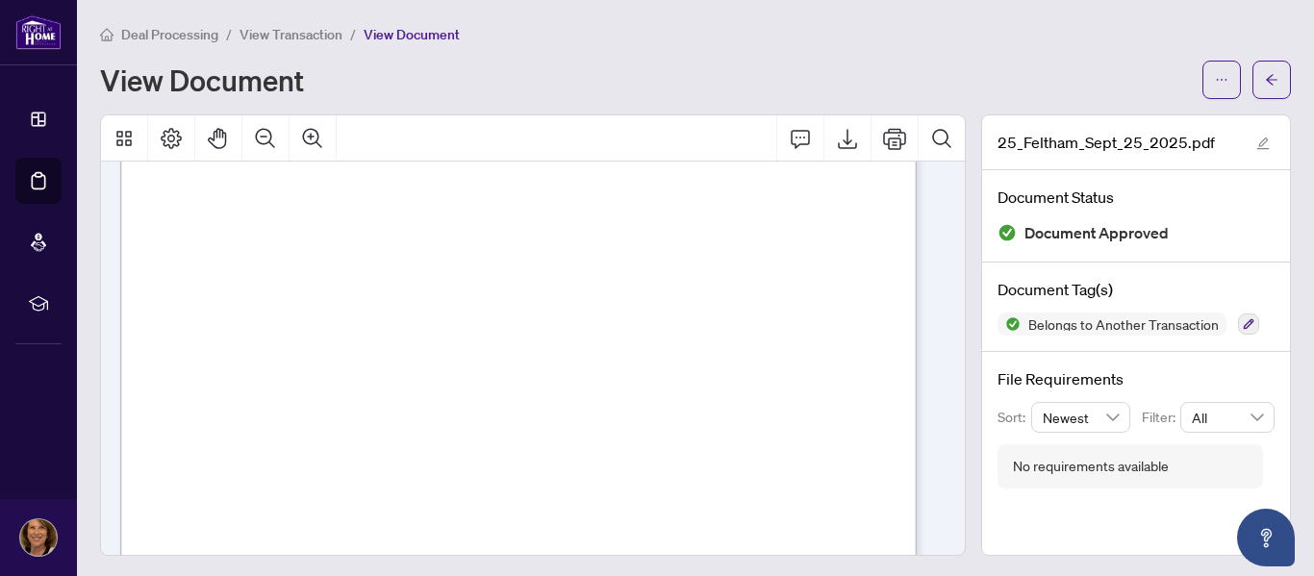
scroll to position [8655, 0]
click at [883, 140] on icon "Print" at bounding box center [894, 138] width 23 height 21
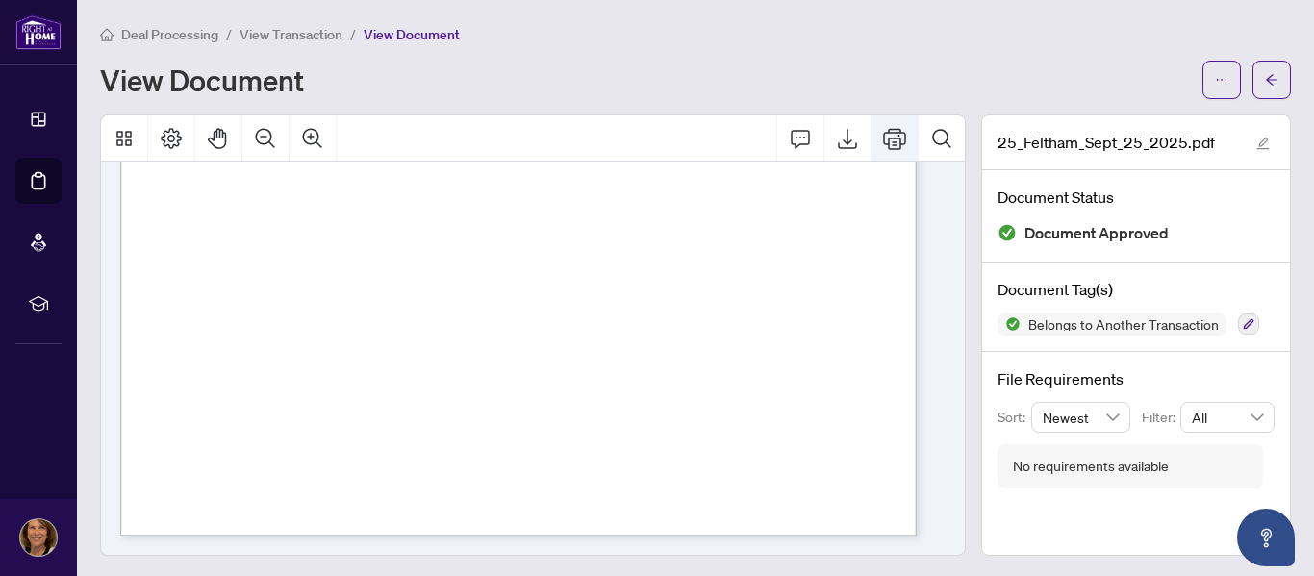
click at [883, 141] on icon "Print" at bounding box center [894, 138] width 23 height 23
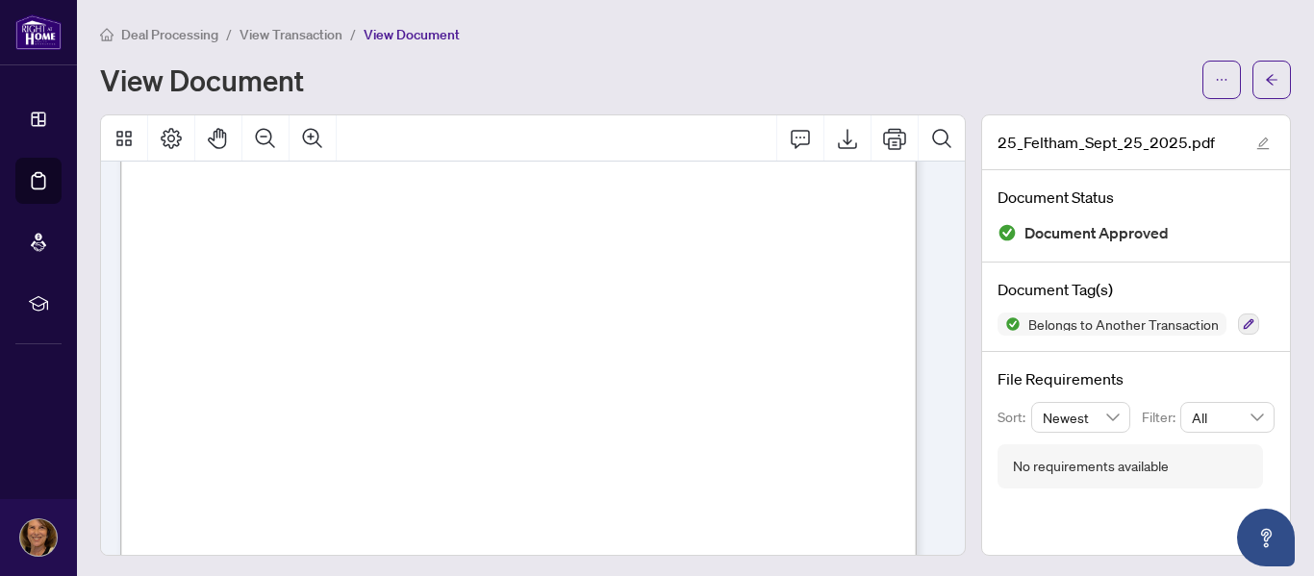
scroll to position [8550, 0]
click at [883, 136] on icon "Print" at bounding box center [894, 138] width 23 height 23
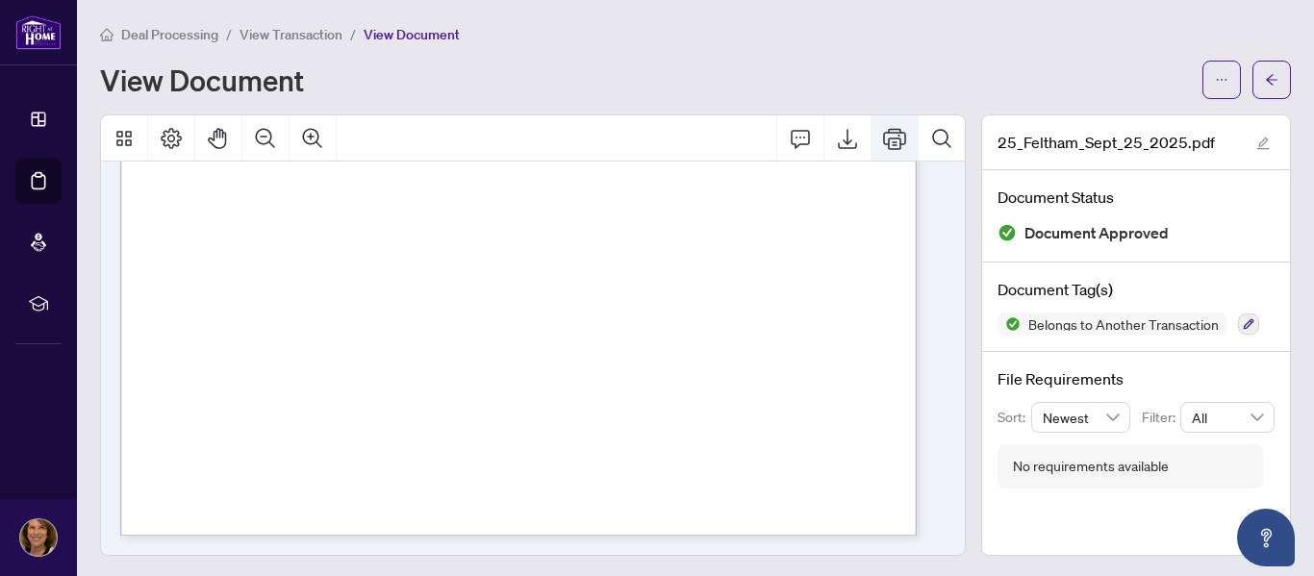
click at [885, 136] on icon "Print" at bounding box center [894, 138] width 23 height 23
